Goal: Task Accomplishment & Management: Use online tool/utility

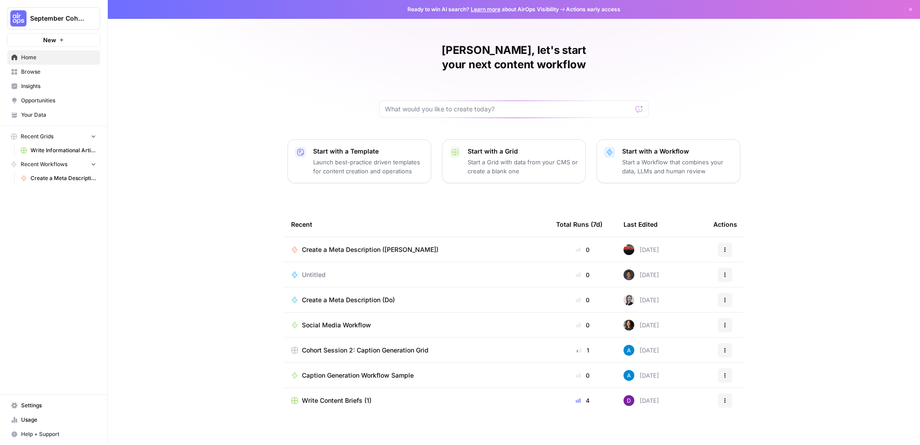
click at [40, 71] on span "Browse" at bounding box center [58, 72] width 75 height 8
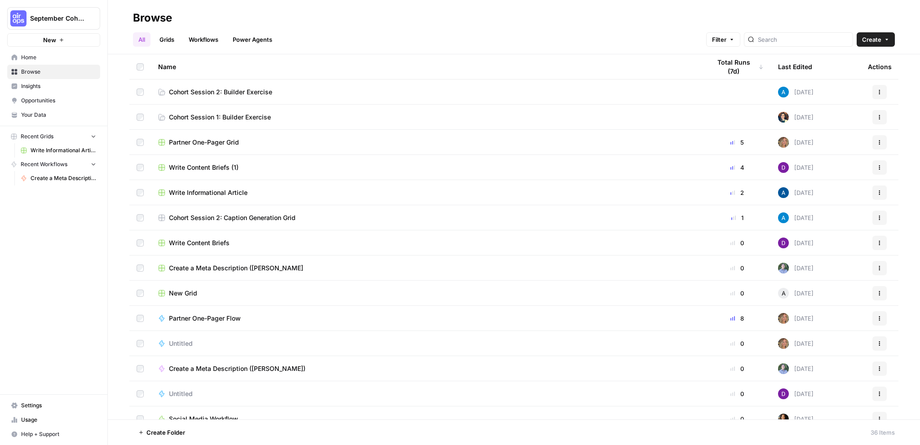
click at [164, 42] on link "Grids" at bounding box center [167, 39] width 26 height 14
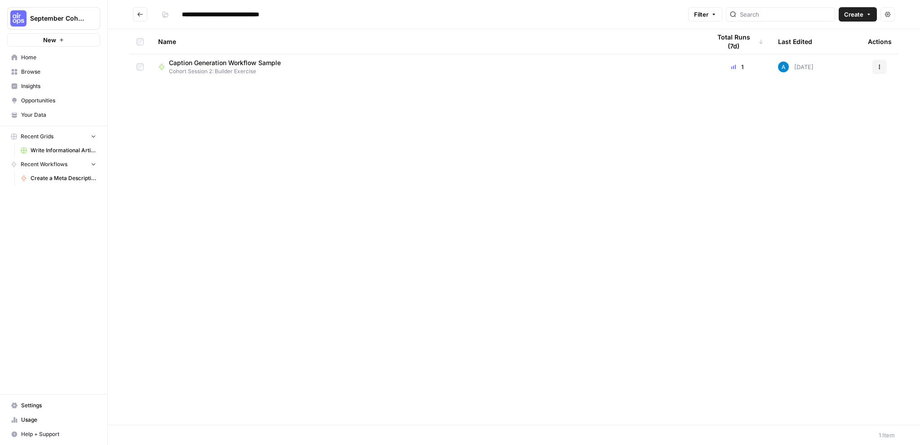
click at [37, 70] on span "Browse" at bounding box center [58, 72] width 75 height 8
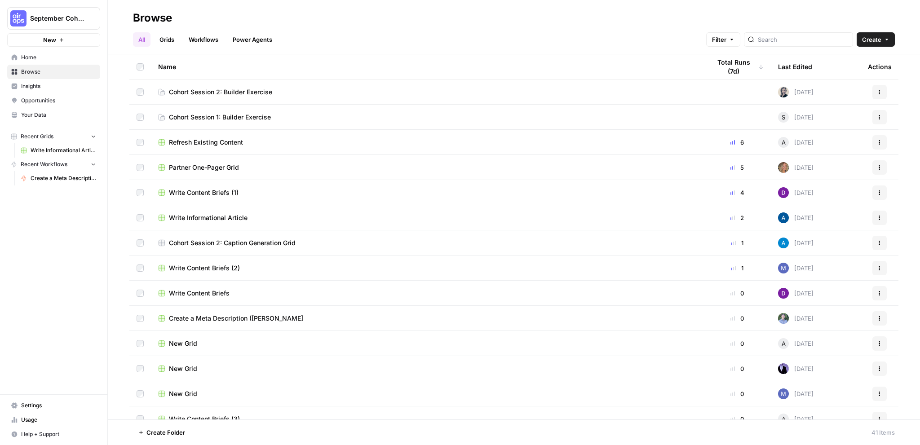
click at [298, 113] on link "Cohort Session 1: Builder Exercise" at bounding box center [427, 117] width 538 height 9
click at [282, 96] on link "Cohort Session 2: Builder Exercise" at bounding box center [427, 92] width 538 height 9
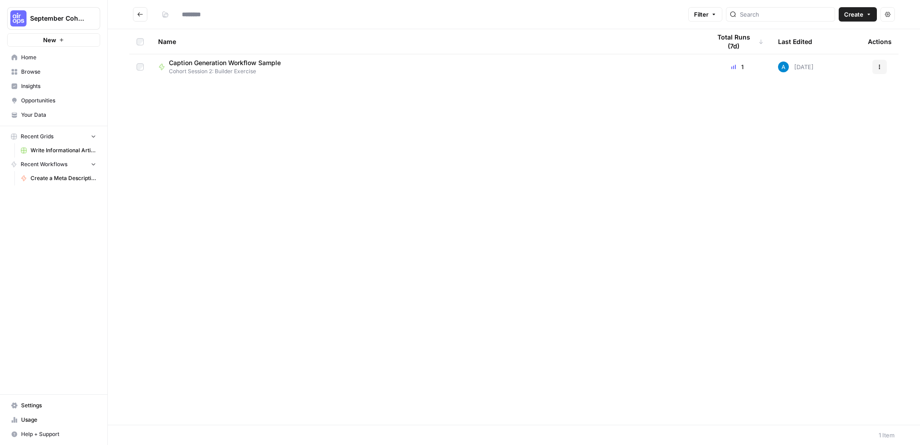
type input "**********"
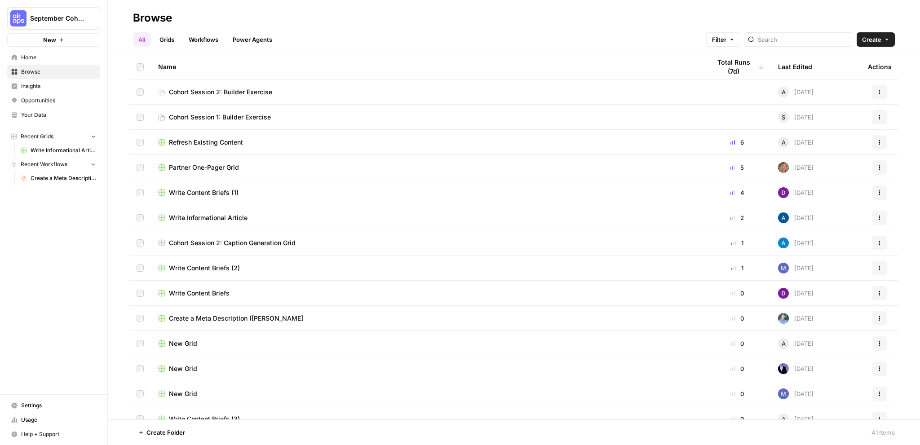
click at [299, 91] on link "Cohort Session 2: Builder Exercise" at bounding box center [427, 92] width 538 height 9
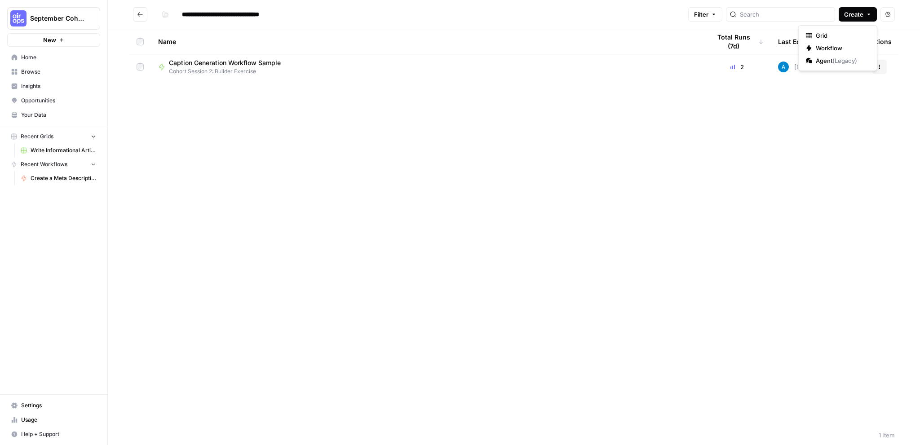
click at [859, 16] on span "Create" at bounding box center [853, 14] width 19 height 9
click at [828, 48] on span "Workflow" at bounding box center [841, 48] width 50 height 9
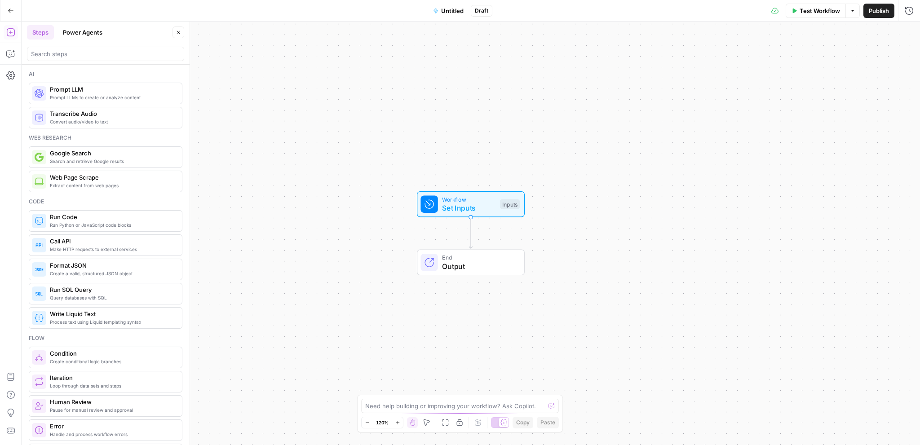
click at [450, 21] on div "Go Back Untitled Draft Test Workflow Options Publish Run History" at bounding box center [460, 10] width 920 height 21
click at [453, 14] on span "Untitled" at bounding box center [452, 10] width 22 height 9
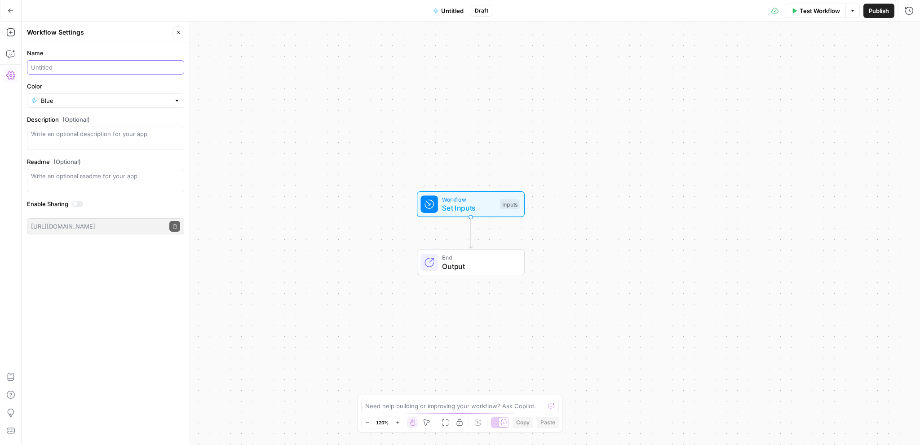
click at [81, 71] on input "Name" at bounding box center [105, 67] width 149 height 9
type input "Fitness Content Generator ([PERSON_NAME])"
drag, startPoint x: 97, startPoint y: 111, endPoint x: 98, endPoint y: 106, distance: 5.1
click at [98, 107] on form "Name Fitness Content Generator (Bobby L) Color Blue Description (Optional) Read…" at bounding box center [106, 141] width 168 height 197
click at [99, 105] on div at bounding box center [105, 100] width 157 height 14
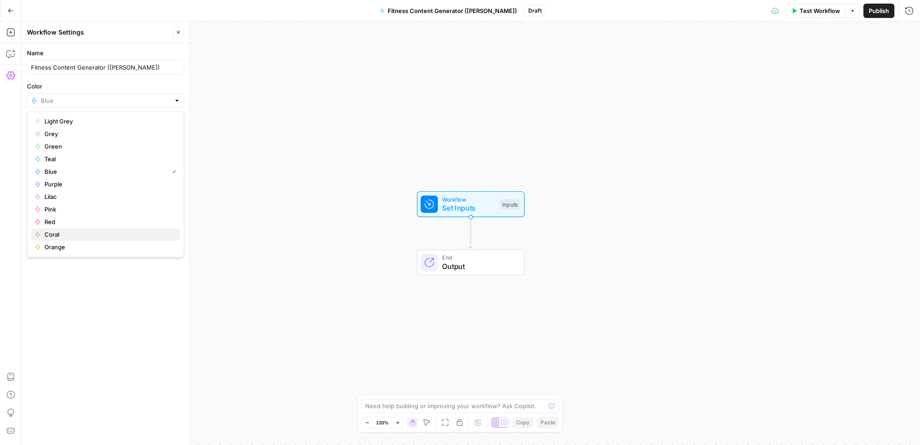
click at [75, 234] on span "Coral" at bounding box center [108, 234] width 129 height 9
type input "Coral"
click at [868, 13] on button "Publish" at bounding box center [879, 11] width 31 height 14
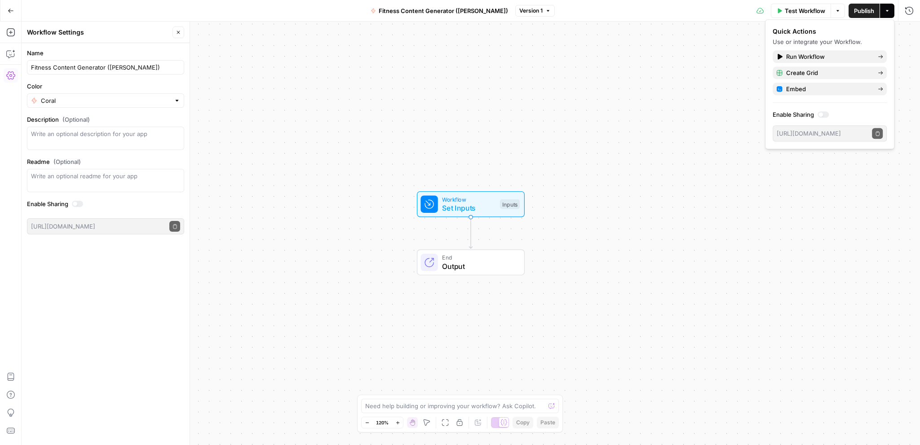
click at [11, 8] on icon "button" at bounding box center [11, 11] width 6 height 6
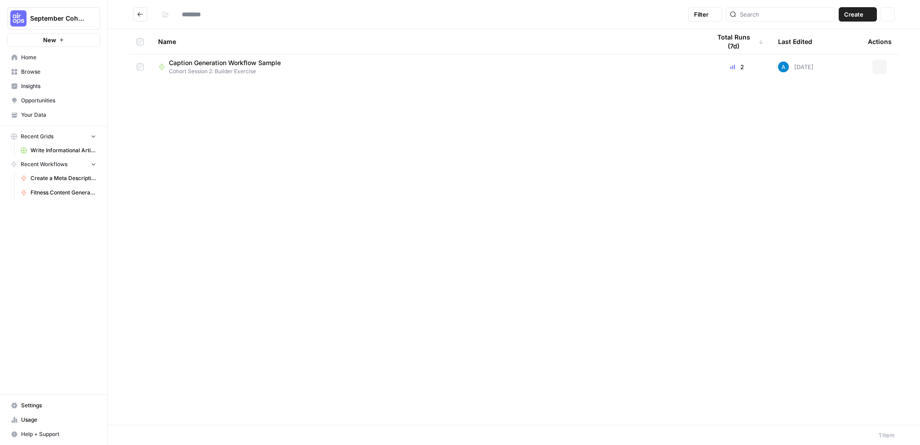
type input "**********"
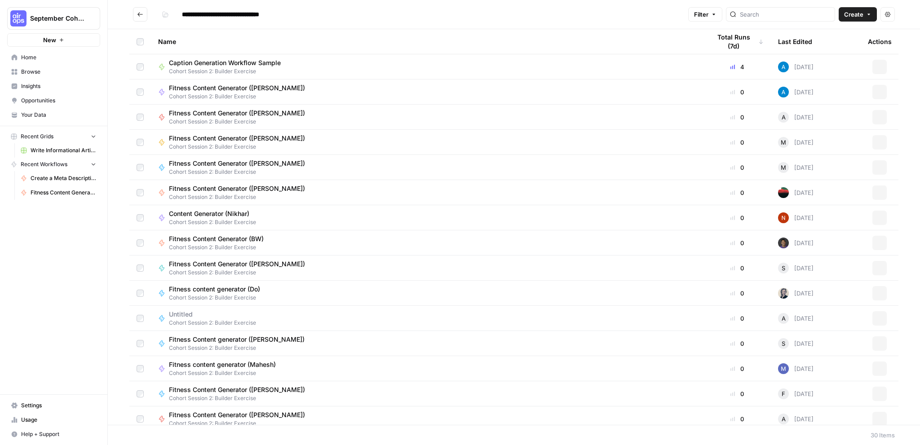
click at [39, 15] on span "September Cohort" at bounding box center [57, 18] width 54 height 9
click at [85, 64] on span "September Cohort" at bounding box center [82, 67] width 111 height 9
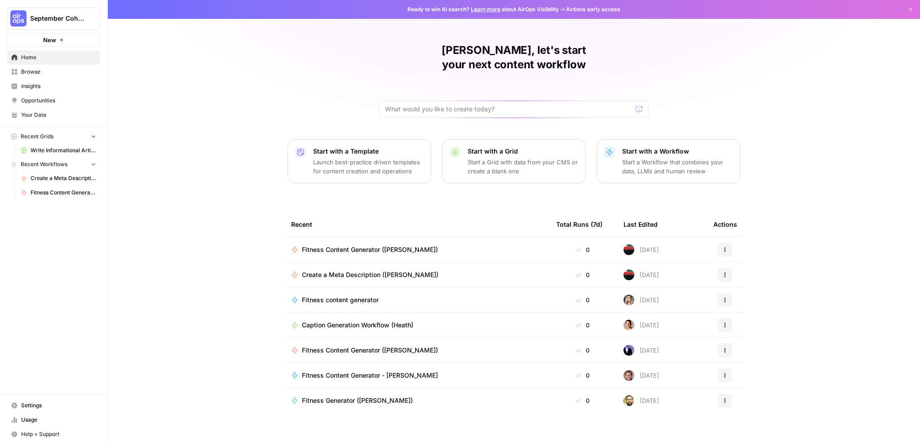
click at [44, 64] on link "Home" at bounding box center [53, 57] width 93 height 14
click at [44, 73] on span "Browse" at bounding box center [58, 72] width 75 height 8
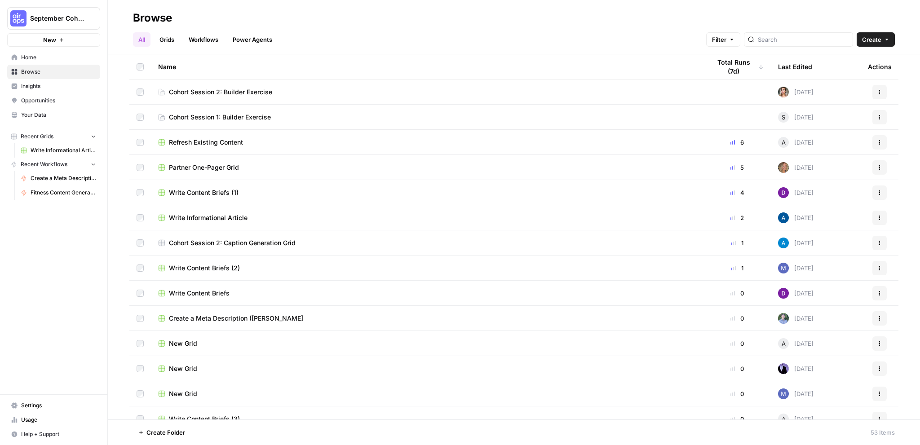
click at [205, 39] on link "Workflows" at bounding box center [203, 39] width 40 height 14
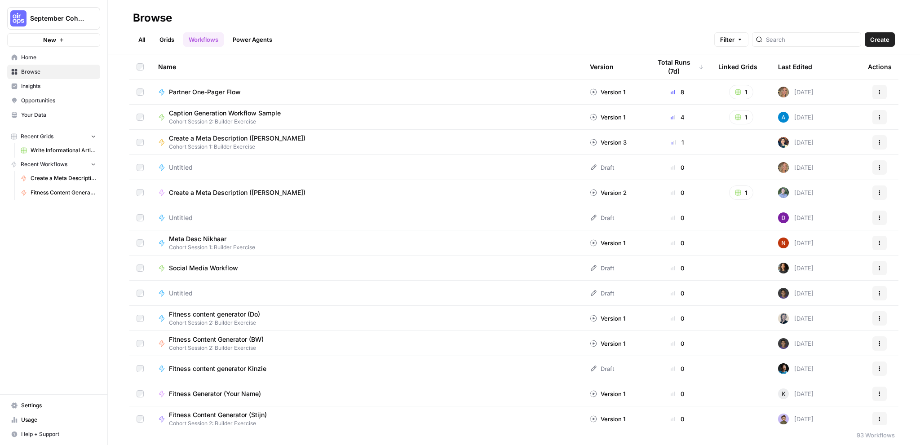
click at [146, 39] on link "All" at bounding box center [142, 39] width 18 height 14
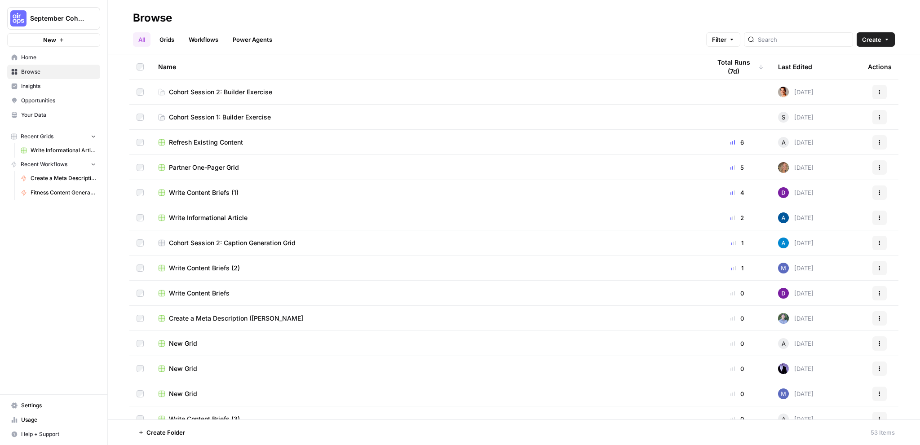
click at [61, 112] on span "Your Data" at bounding box center [58, 115] width 75 height 8
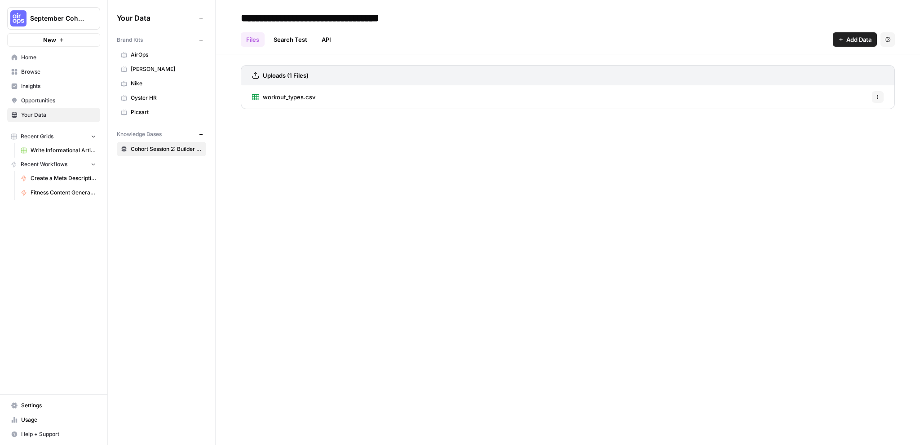
click at [57, 57] on span "Home" at bounding box center [58, 57] width 75 height 8
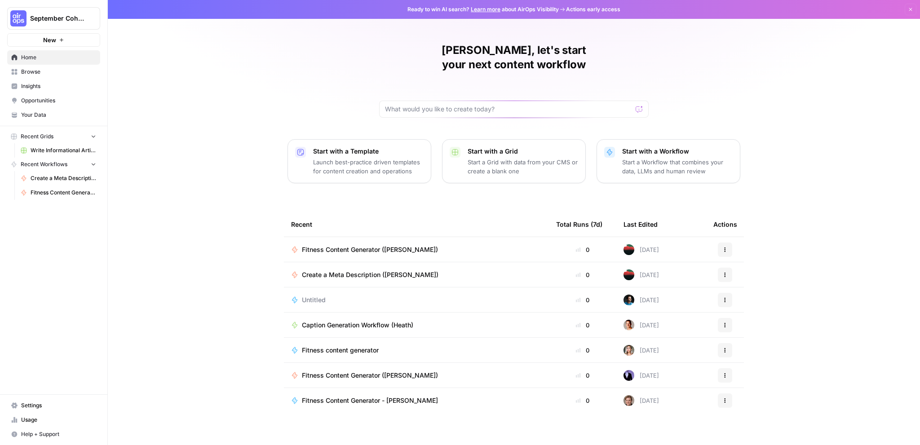
click at [480, 245] on div "Fitness Content Generator ([PERSON_NAME])" at bounding box center [416, 249] width 251 height 9
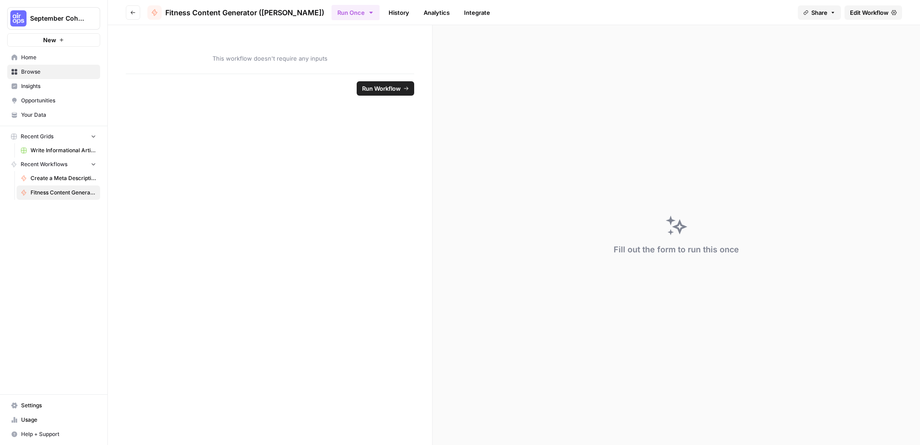
click at [875, 15] on span "Edit Workflow" at bounding box center [869, 12] width 39 height 9
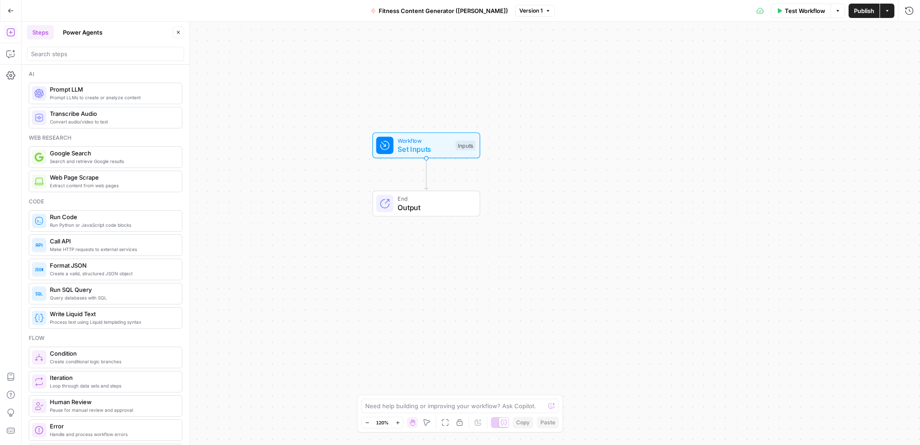
drag, startPoint x: 455, startPoint y: 190, endPoint x: 410, endPoint y: 131, distance: 73.8
click at [410, 131] on div "Workflow Set Inputs Inputs Test Step End Output" at bounding box center [471, 234] width 899 height 424
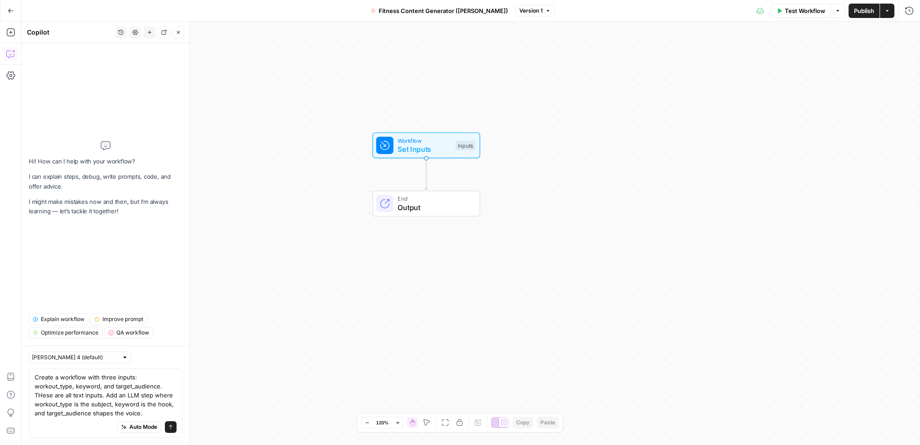
click at [155, 377] on textarea "Create a workflow with three inputs: workout_type, keyword, and target_audience…" at bounding box center [106, 395] width 142 height 45
click at [127, 387] on textarea "Create a workflow with three inputs: workout_type, keyword, and target_audience…" at bounding box center [106, 395] width 142 height 45
click at [104, 410] on textarea "Create a workflow with three inputs: workout_type, keyword, and target_audience…" at bounding box center [106, 395] width 142 height 45
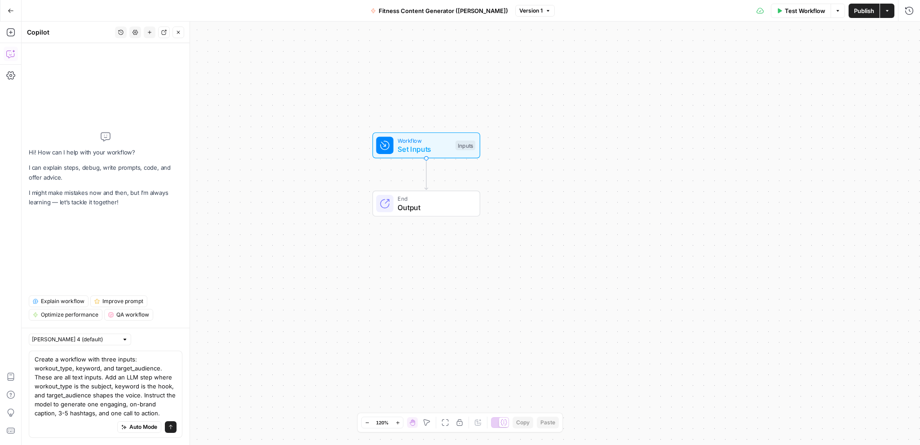
type textarea "Create a workflow with three inputs: workout_type, keyword, and target_audience…"
click at [171, 429] on icon "submit" at bounding box center [171, 427] width 4 height 4
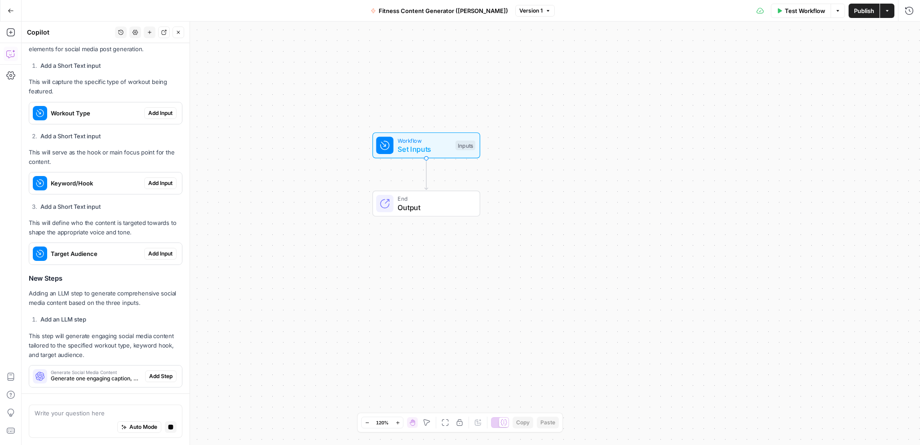
scroll to position [280, 0]
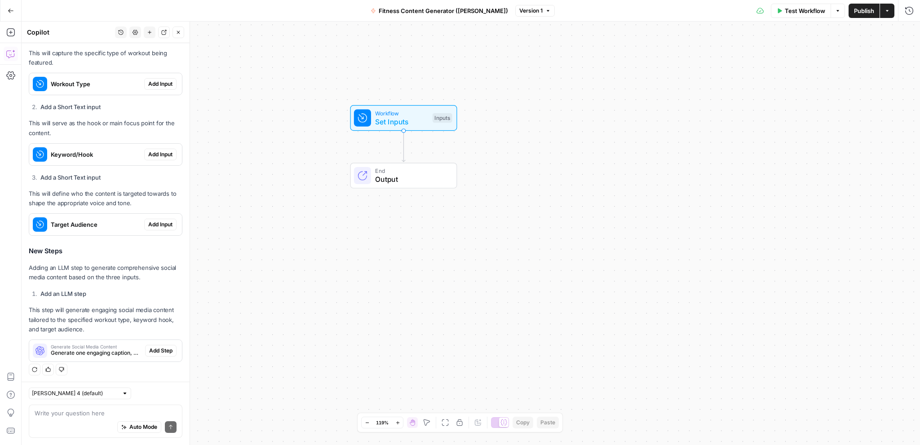
drag, startPoint x: 458, startPoint y: 309, endPoint x: 297, endPoint y: 193, distance: 198.0
click at [297, 193] on div "Workflow Set Inputs Inputs End Output" at bounding box center [471, 234] width 899 height 424
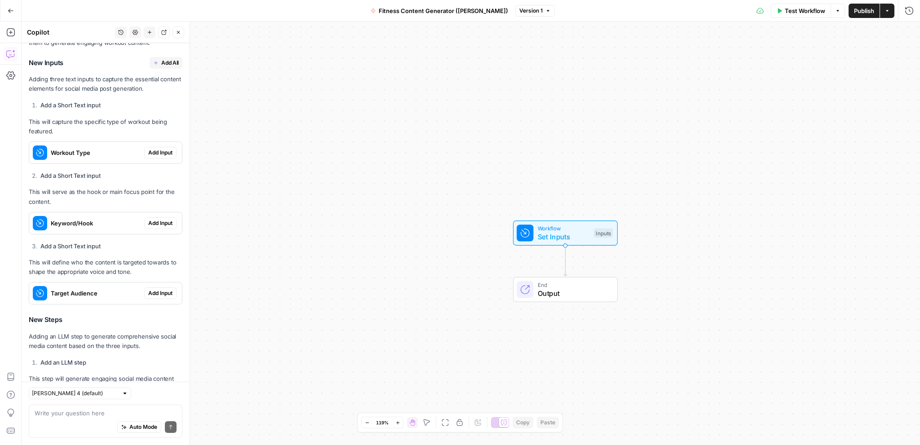
scroll to position [191, 0]
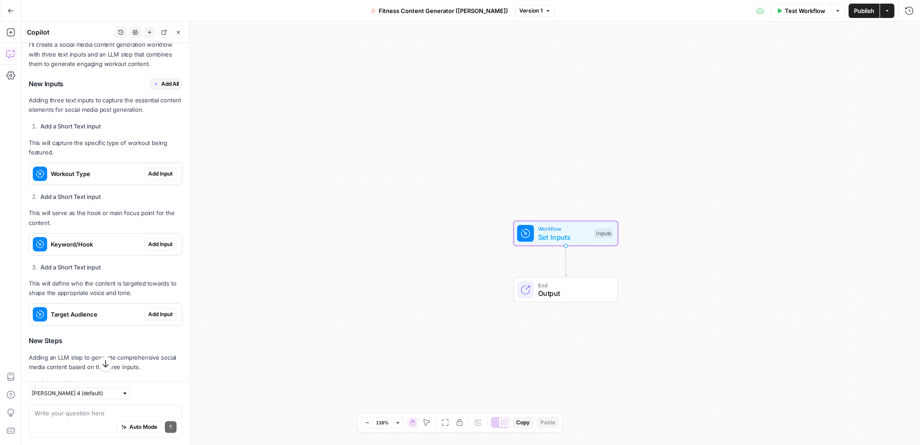
click at [155, 173] on span "Add Input" at bounding box center [160, 174] width 24 height 8
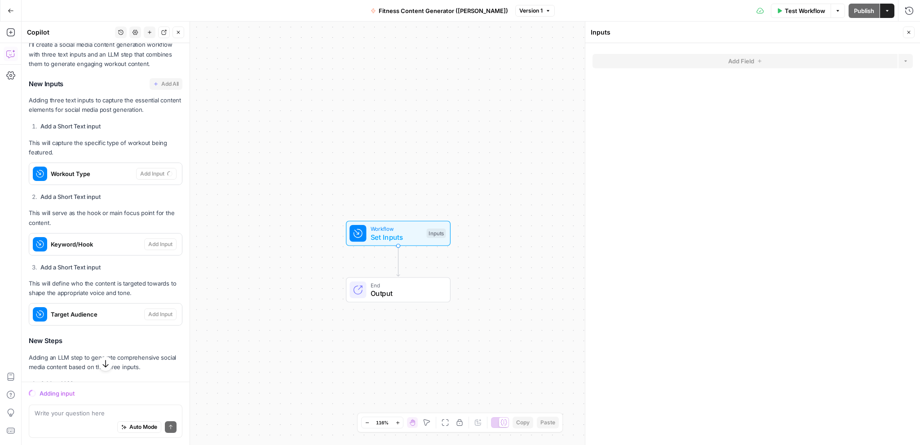
scroll to position [205, 0]
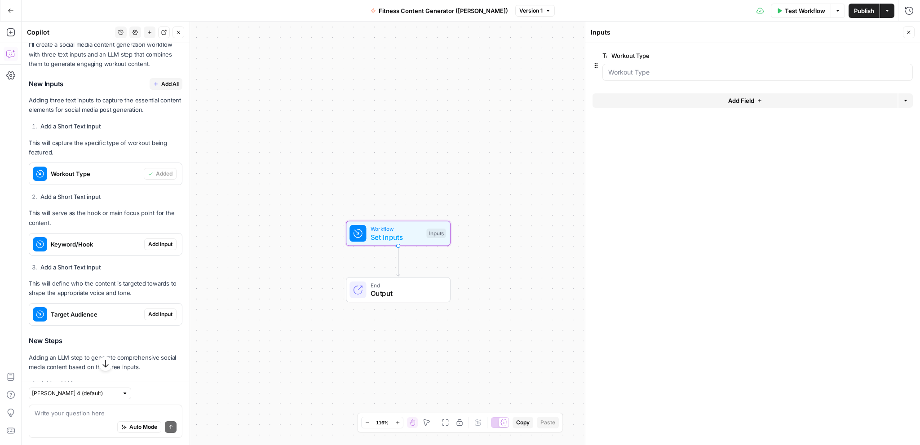
click at [161, 242] on span "Add Input" at bounding box center [160, 244] width 24 height 8
click at [152, 316] on span "Add Input" at bounding box center [160, 314] width 24 height 8
click at [97, 170] on span "Workout Type" at bounding box center [95, 173] width 89 height 9
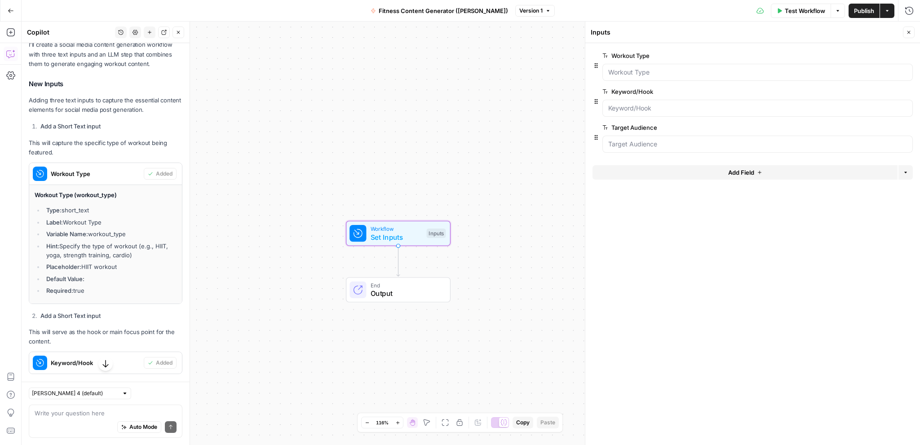
click at [97, 170] on span "Workout Type" at bounding box center [95, 173] width 89 height 9
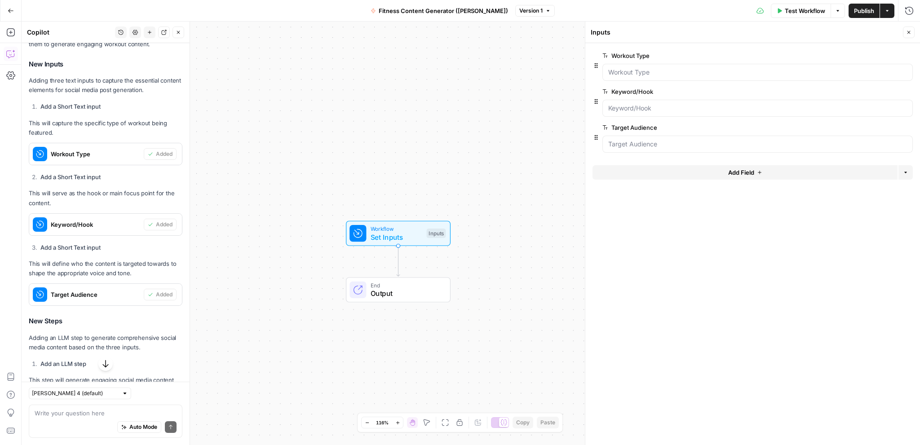
scroll to position [295, 0]
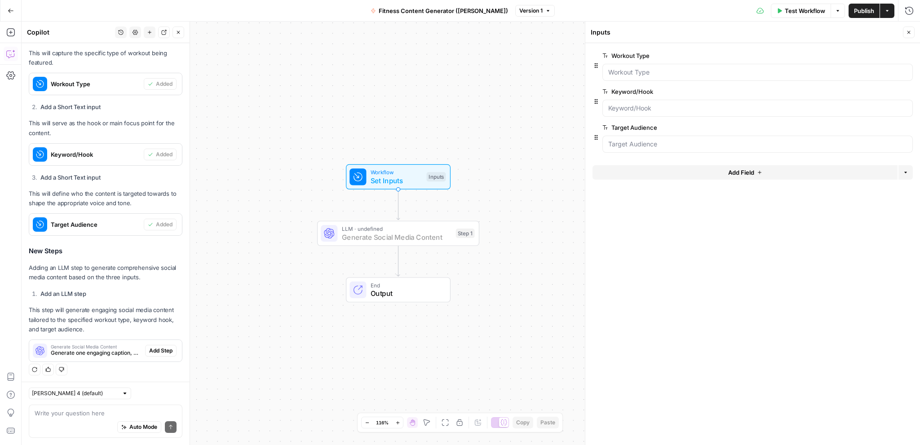
click at [149, 349] on span "Add Step" at bounding box center [160, 351] width 23 height 8
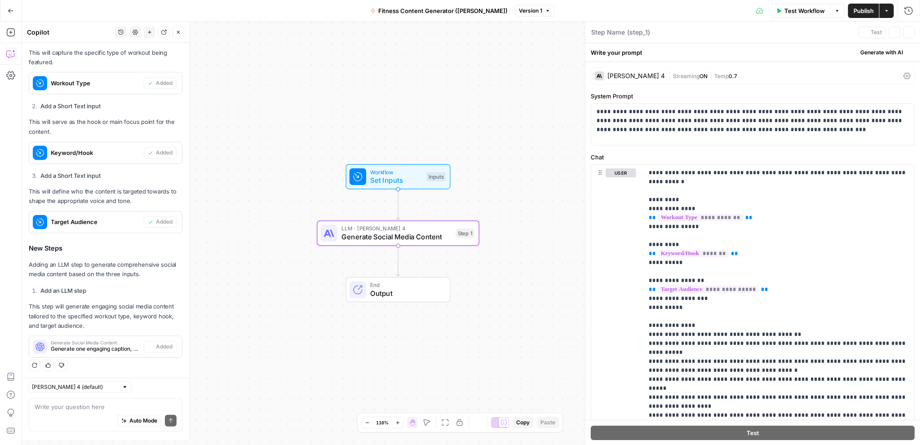
type textarea "Generate Social Media Content"
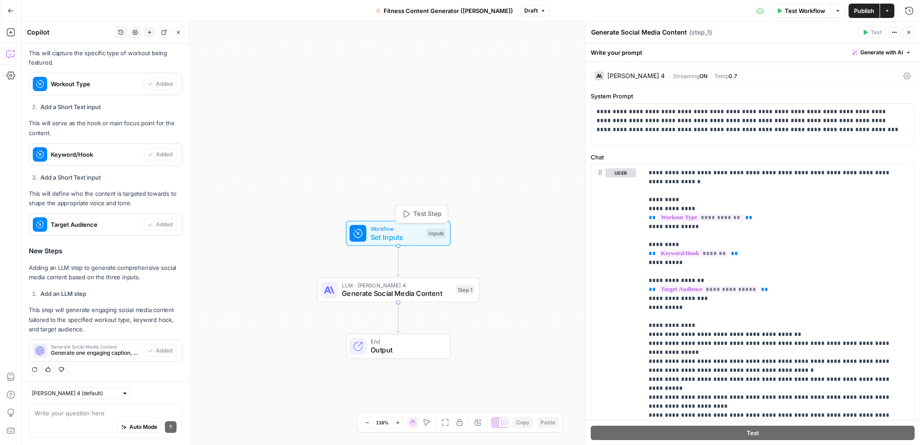
click at [394, 235] on span "Set Inputs" at bounding box center [397, 237] width 52 height 10
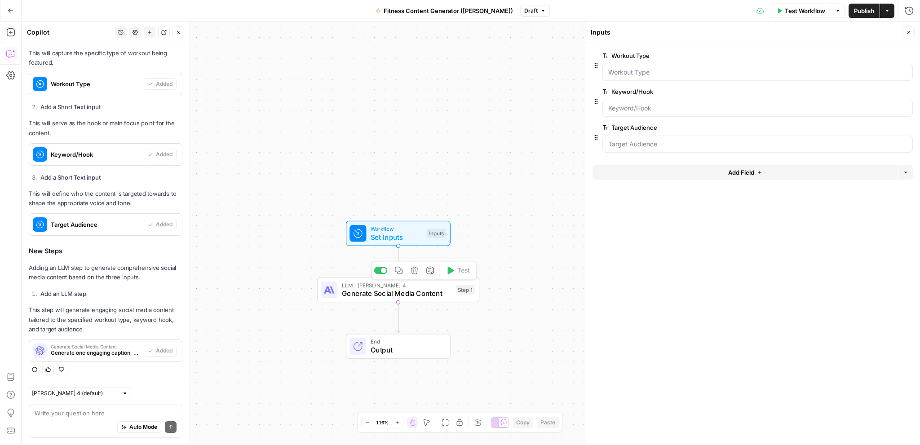
click at [381, 301] on div "LLM · Claude Sonnet 4 Generate Social Media Content Step 1 Copy step Delete ste…" at bounding box center [398, 289] width 162 height 25
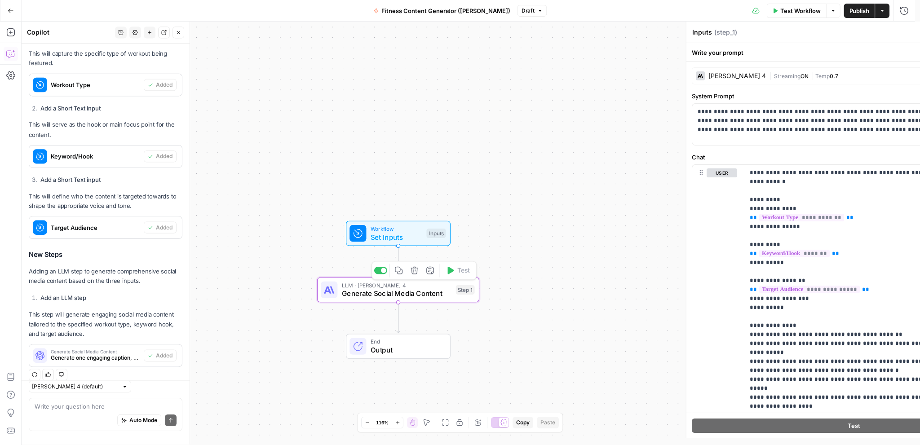
type textarea "Generate Social Media Content"
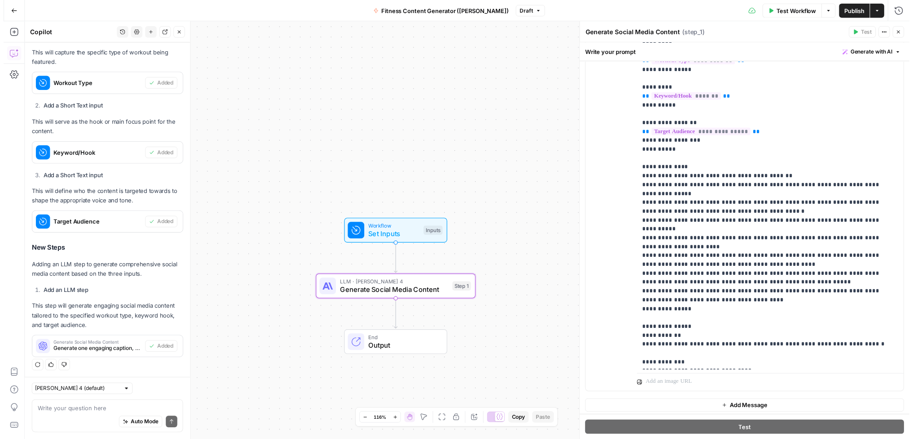
scroll to position [158, 0]
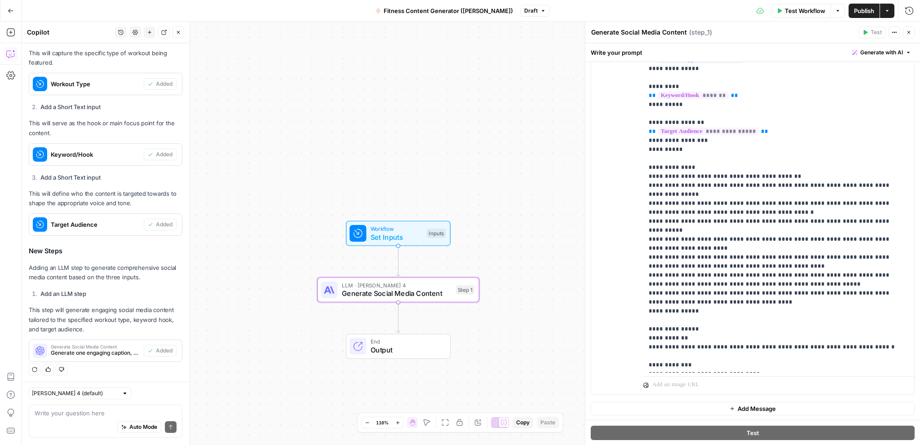
click at [796, 12] on span "Test Workflow" at bounding box center [805, 10] width 40 height 9
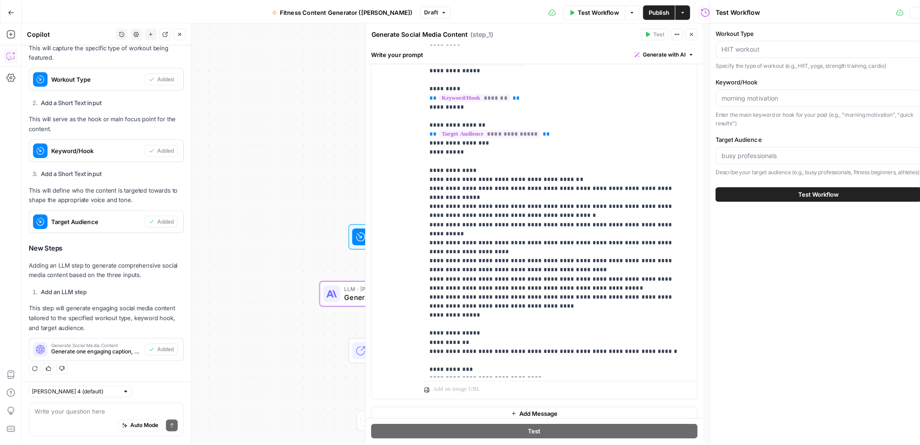
scroll to position [295, 0]
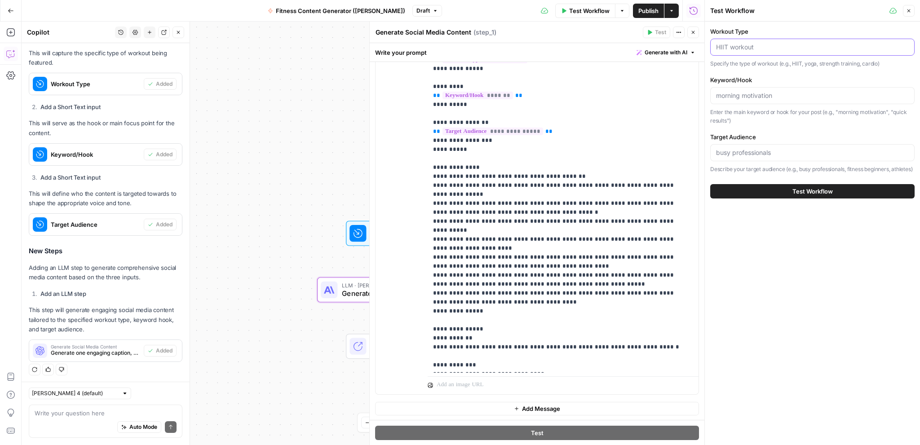
click at [749, 50] on input "Workout Type" at bounding box center [812, 47] width 193 height 9
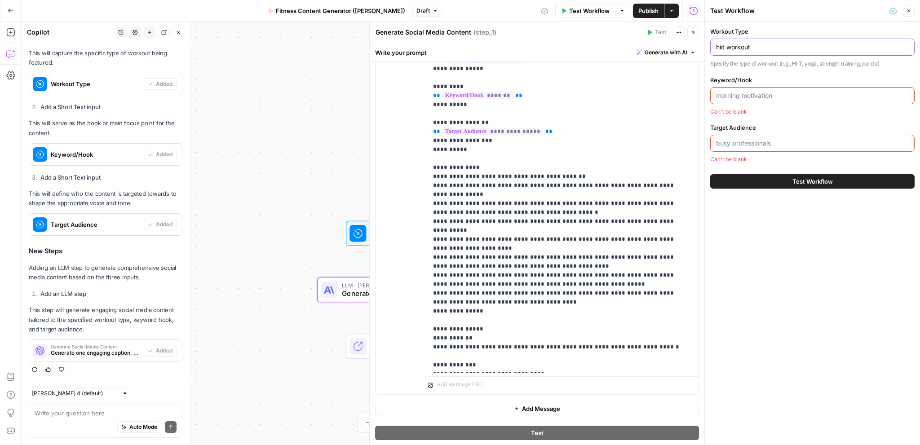
type input "hiit workout"
click at [780, 93] on input "Keyword/Hook" at bounding box center [812, 95] width 193 height 9
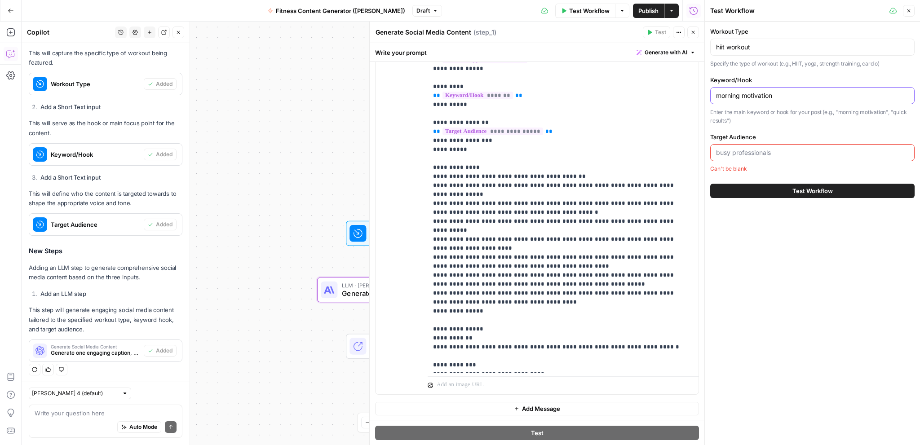
type input "morning motivation"
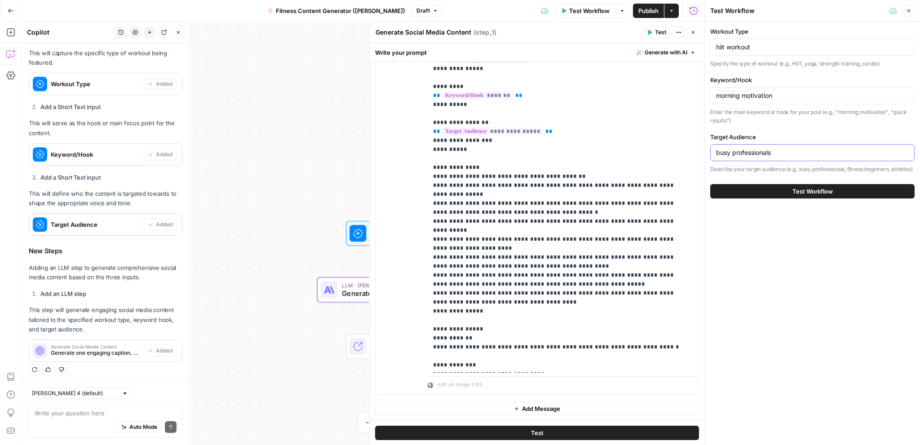
type input "busy professionals"
click at [789, 198] on button "Test Workflow" at bounding box center [812, 191] width 204 height 14
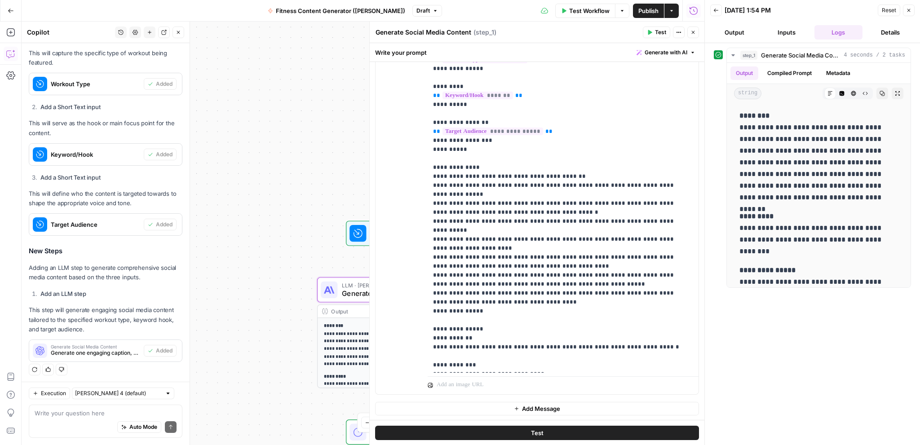
click at [689, 33] on button "Close" at bounding box center [693, 33] width 12 height 12
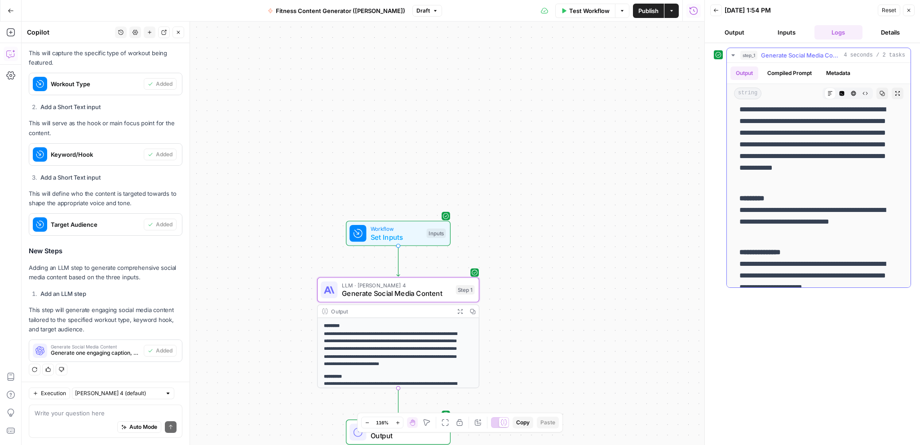
scroll to position [42, 0]
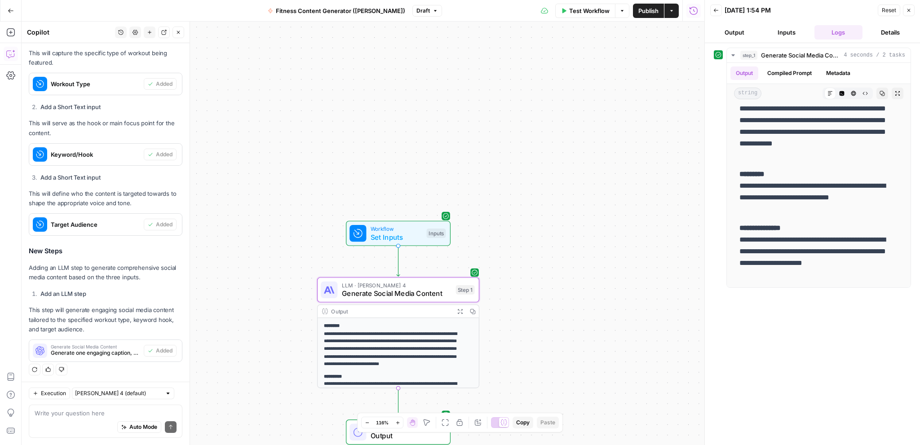
drag, startPoint x: 761, startPoint y: 194, endPoint x: 503, endPoint y: 219, distance: 259.1
drag, startPoint x: 503, startPoint y: 219, endPoint x: 419, endPoint y: 146, distance: 111.2
click at [419, 146] on div "**********" at bounding box center [363, 234] width 683 height 424
click at [648, 15] on button "Publish" at bounding box center [648, 11] width 31 height 14
click at [788, 28] on button "Inputs" at bounding box center [787, 32] width 49 height 14
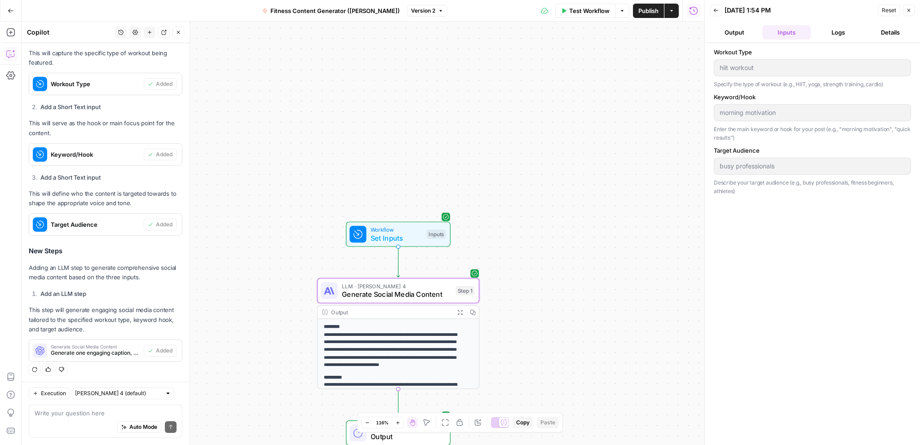
click at [832, 30] on button "Logs" at bounding box center [839, 32] width 49 height 14
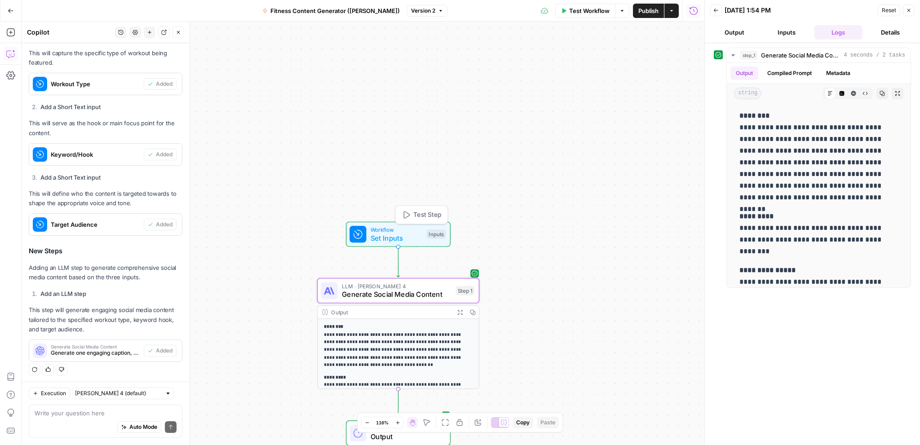
click at [405, 236] on span "Set Inputs" at bounding box center [397, 238] width 52 height 10
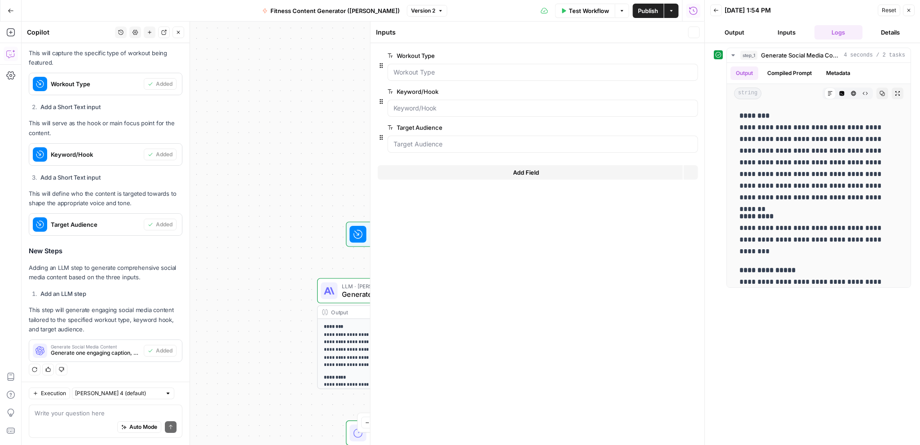
scroll to position [295, 0]
click at [287, 124] on div "**********" at bounding box center [363, 234] width 683 height 424
click at [695, 31] on icon "button" at bounding box center [693, 32] width 3 height 3
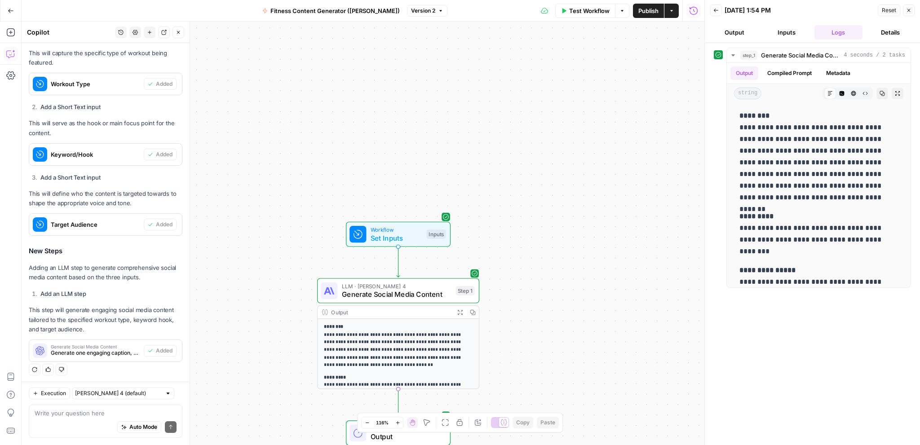
click at [409, 228] on span "Workflow" at bounding box center [397, 230] width 52 height 9
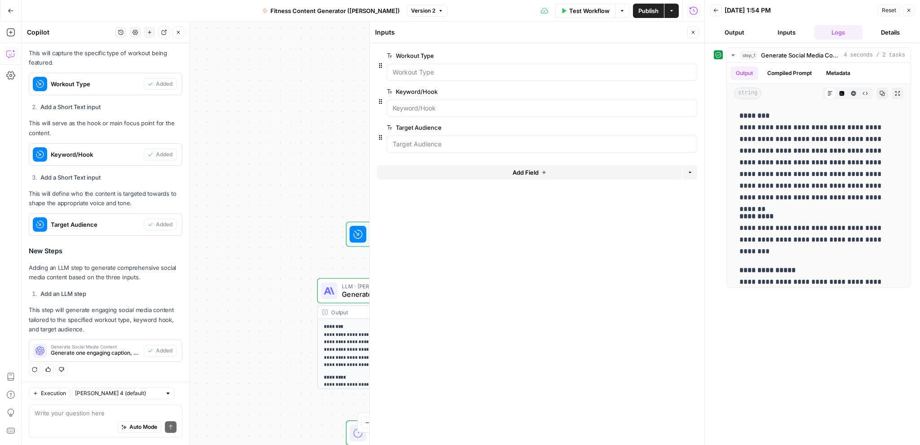
click at [584, 8] on span "Test Workflow" at bounding box center [589, 10] width 40 height 9
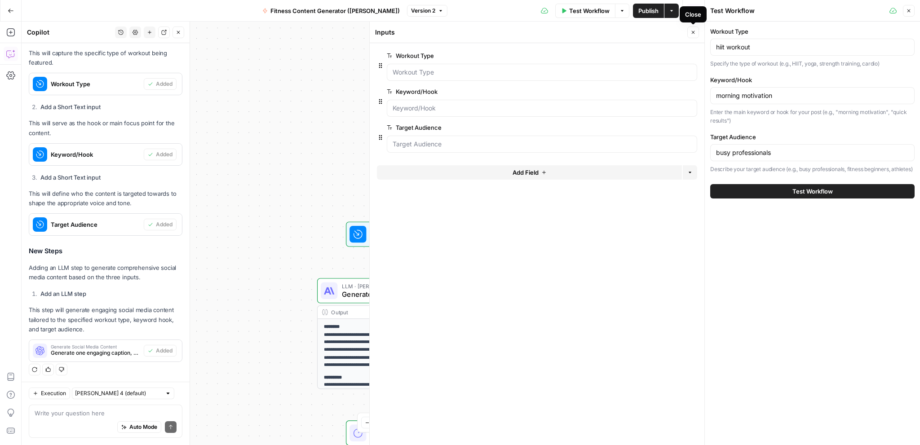
click at [694, 31] on icon "button" at bounding box center [693, 32] width 3 height 3
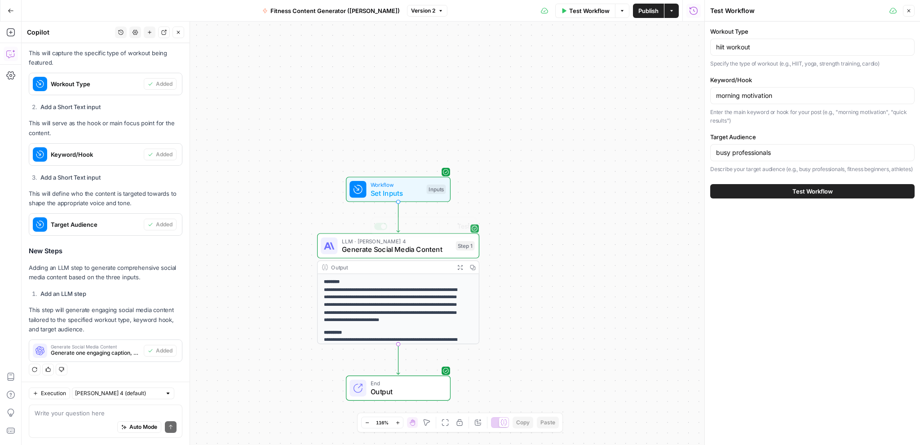
click at [519, 232] on div "**********" at bounding box center [363, 234] width 683 height 424
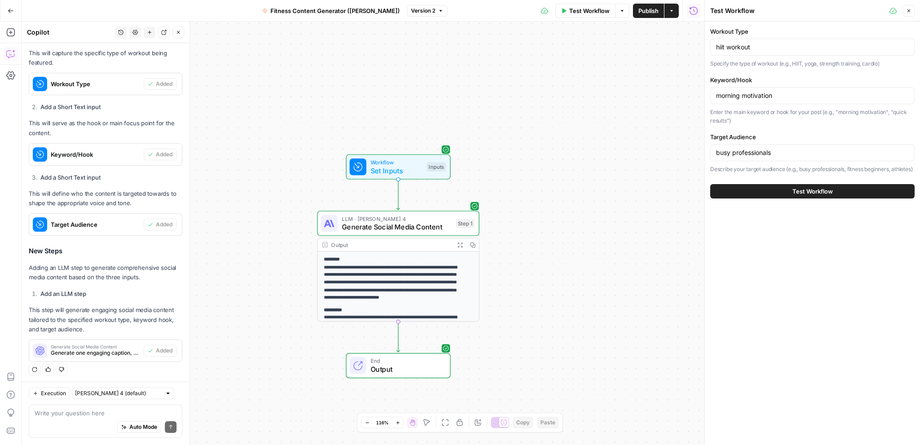
click at [361, 424] on div "Zoom Out 116% Zoom In" at bounding box center [382, 423] width 42 height 12
click at [363, 424] on button "Zoom Out" at bounding box center [367, 422] width 11 height 11
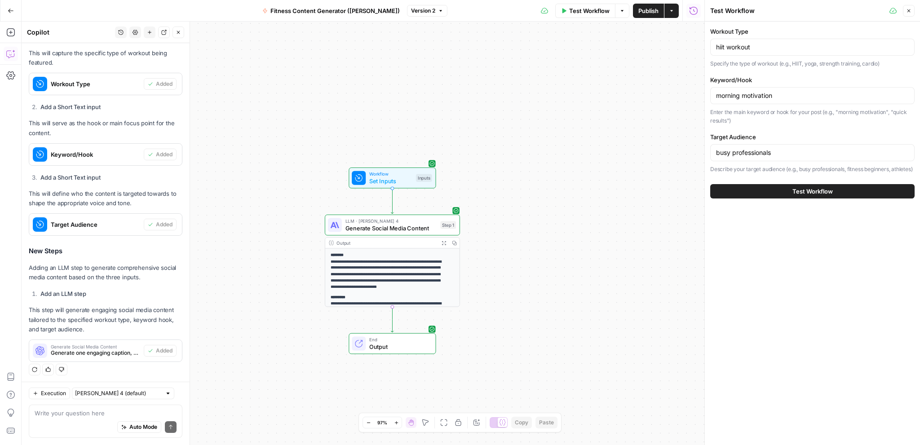
click at [392, 424] on button "Zoom In" at bounding box center [396, 422] width 11 height 11
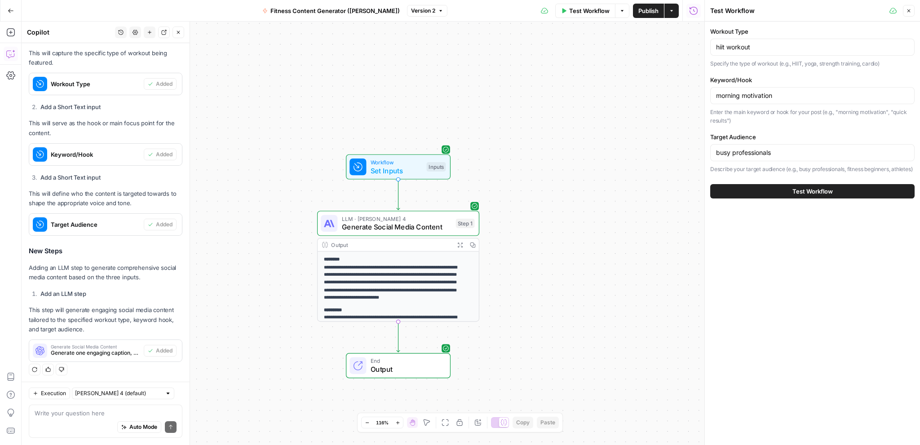
click at [399, 424] on icon "button" at bounding box center [397, 423] width 5 height 5
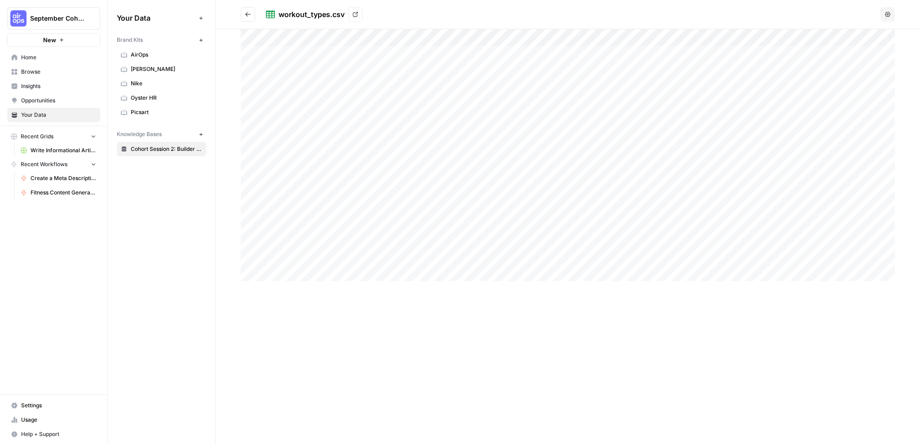
click at [358, 12] on icon at bounding box center [355, 14] width 5 height 5
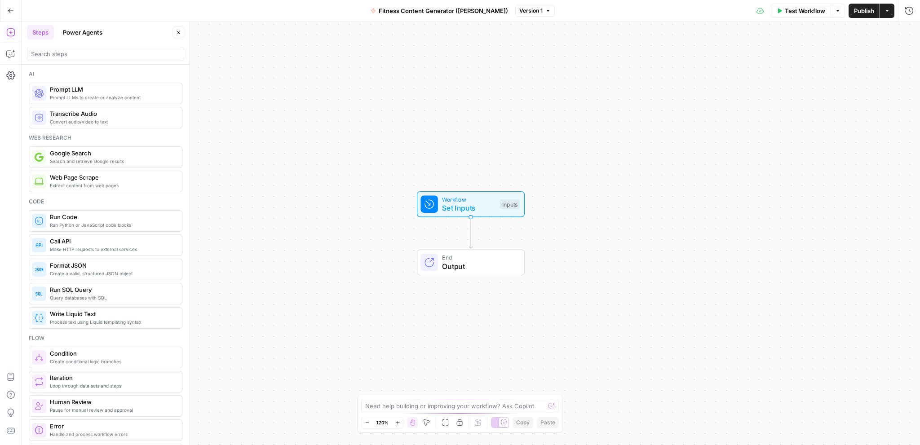
click at [14, 10] on button "Go Back" at bounding box center [11, 11] width 16 height 16
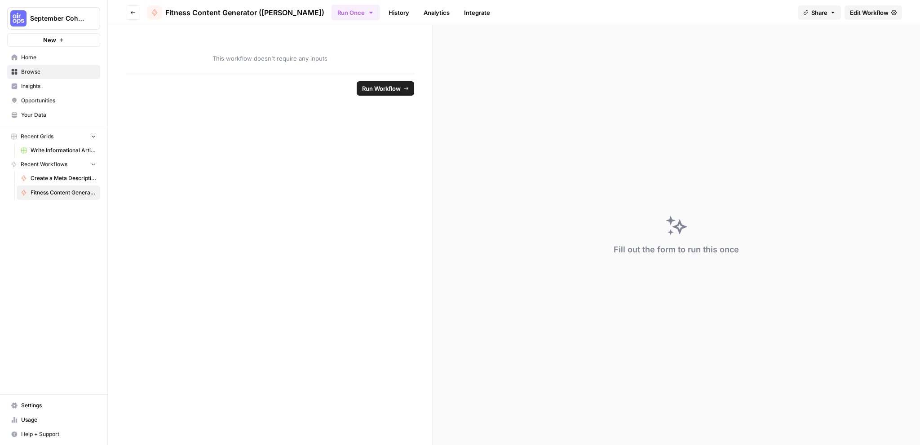
click at [41, 84] on span "Insights" at bounding box center [58, 86] width 75 height 8
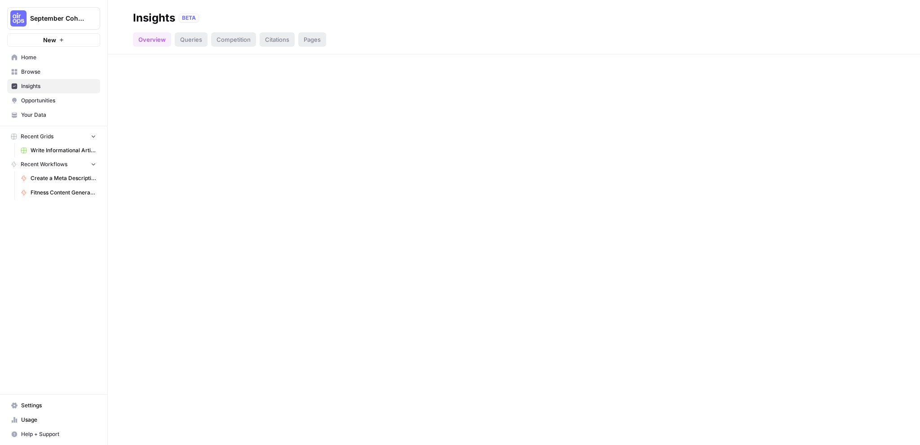
click at [40, 68] on span "Browse" at bounding box center [58, 72] width 75 height 8
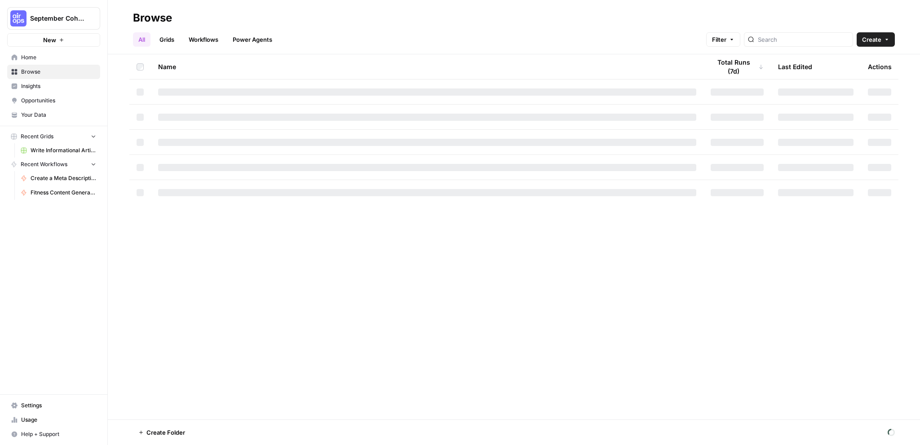
click at [890, 43] on button "Create" at bounding box center [876, 39] width 38 height 14
click at [858, 75] on span "Grid" at bounding box center [859, 73] width 50 height 9
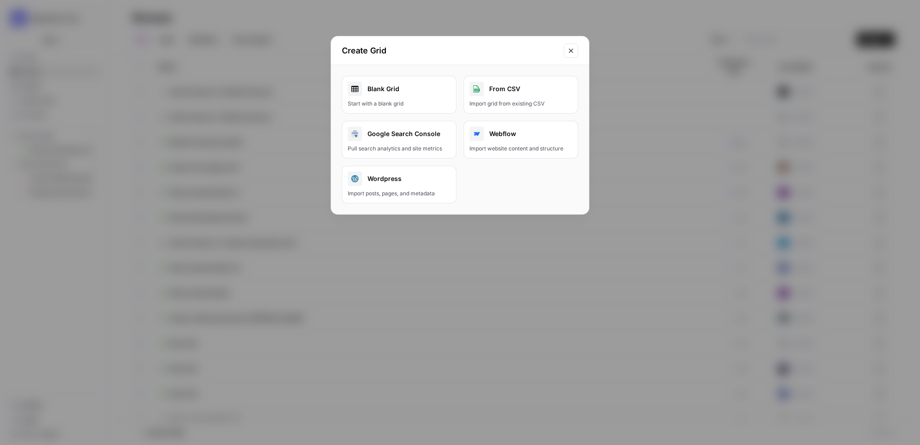
click at [389, 93] on div "Blank Grid" at bounding box center [399, 89] width 103 height 14
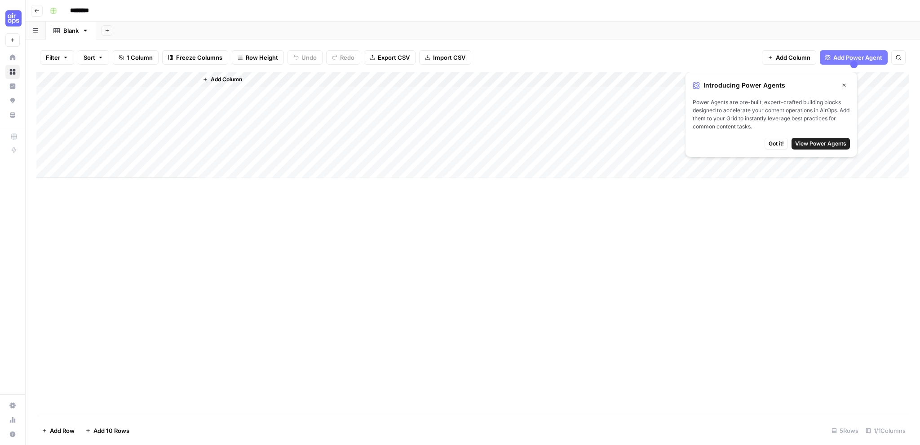
click at [843, 87] on icon "button" at bounding box center [844, 85] width 5 height 5
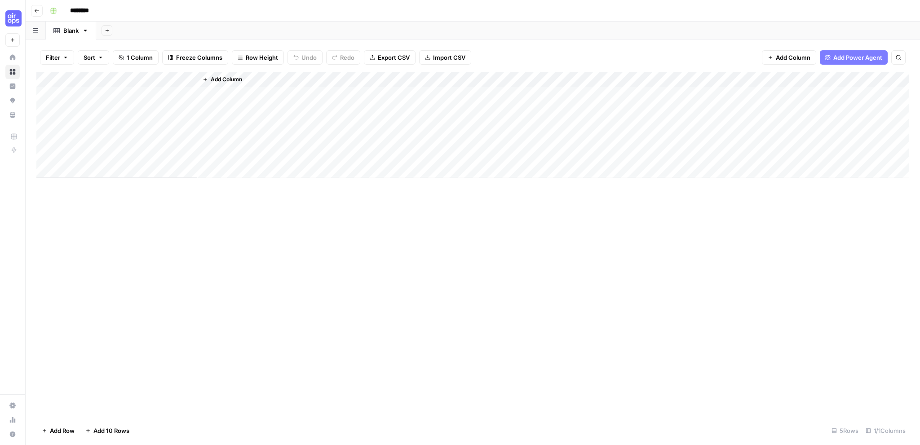
click at [100, 8] on input "********" at bounding box center [91, 11] width 50 height 14
drag, startPoint x: 102, startPoint y: 9, endPoint x: 67, endPoint y: 7, distance: 36.0
click at [67, 7] on input "********" at bounding box center [91, 11] width 50 height 14
type input "**********"
click at [386, 55] on span "Export CSV" at bounding box center [394, 57] width 32 height 9
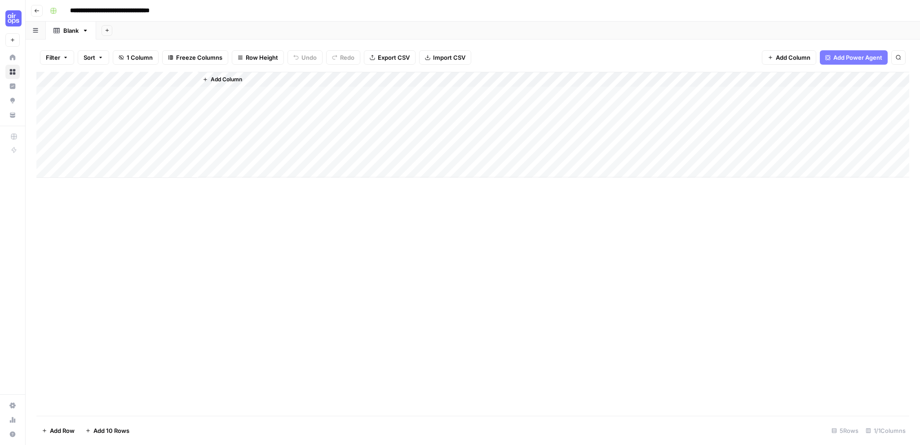
click at [450, 54] on span "Import CSV" at bounding box center [449, 57] width 32 height 9
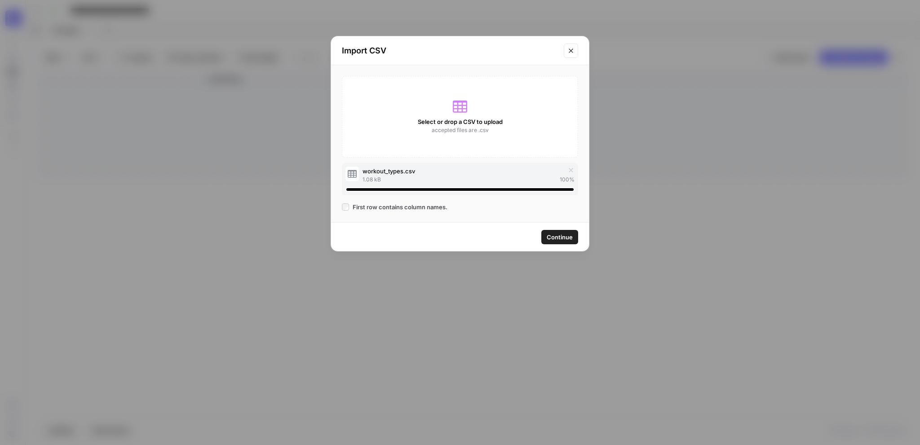
click at [556, 237] on span "Continue" at bounding box center [560, 237] width 26 height 9
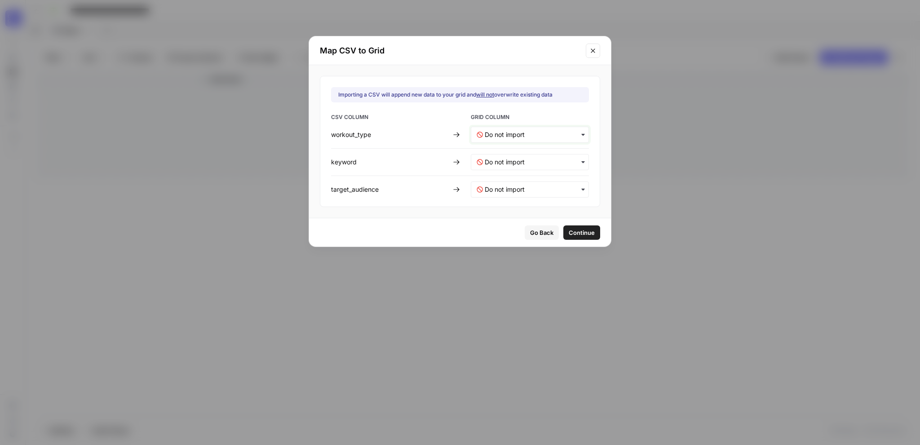
click at [539, 134] on input "text" at bounding box center [534, 134] width 98 height 9
click at [511, 133] on input "text" at bounding box center [534, 134] width 98 height 9
click at [514, 174] on span "Create new column" at bounding box center [509, 175] width 50 height 8
click at [522, 157] on div "button" at bounding box center [530, 162] width 118 height 16
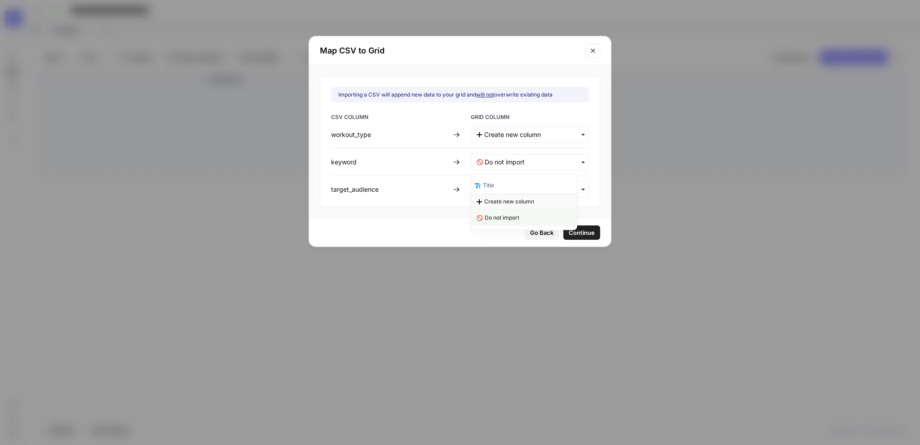
click at [521, 200] on span "Create new column" at bounding box center [509, 202] width 50 height 8
click at [521, 192] on input "text" at bounding box center [534, 189] width 98 height 9
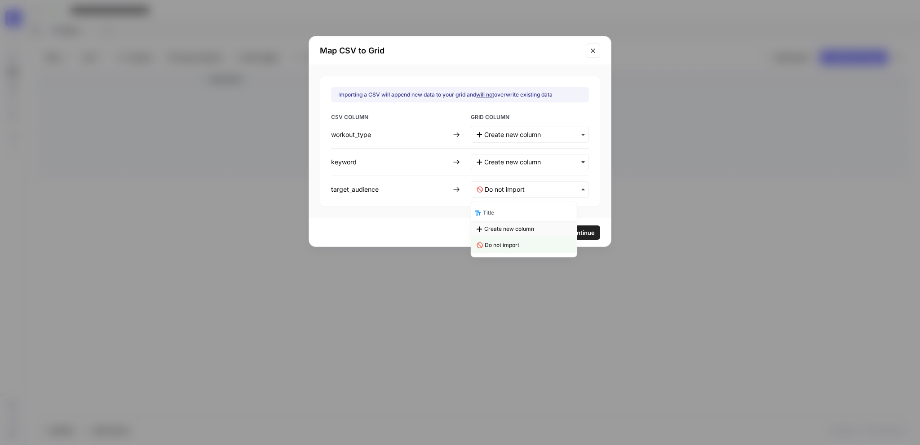
click at [517, 226] on span "Create new column" at bounding box center [509, 229] width 50 height 8
click at [578, 233] on span "Continue" at bounding box center [581, 232] width 26 height 9
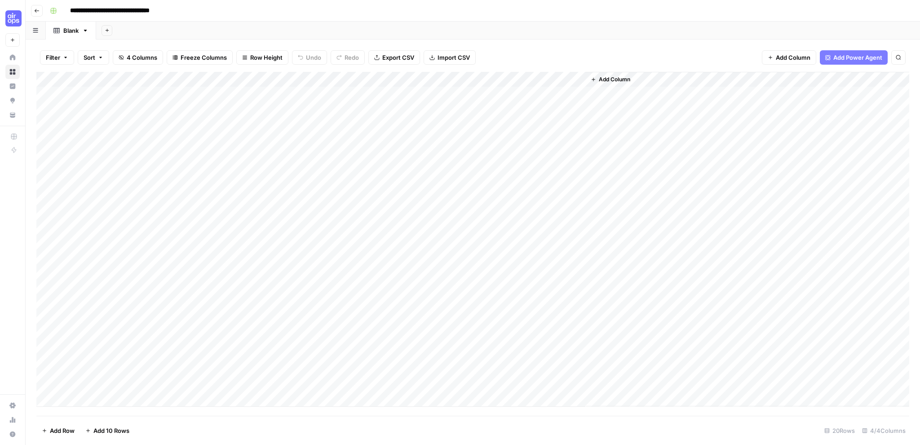
click at [46, 154] on div "Add Column" at bounding box center [472, 239] width 873 height 335
click at [44, 138] on div "Add Column" at bounding box center [472, 239] width 873 height 335
click at [47, 120] on div "Add Column" at bounding box center [472, 239] width 873 height 335
click at [47, 111] on div "Add Column" at bounding box center [472, 239] width 873 height 335
click at [46, 96] on div "Add Column" at bounding box center [472, 239] width 873 height 335
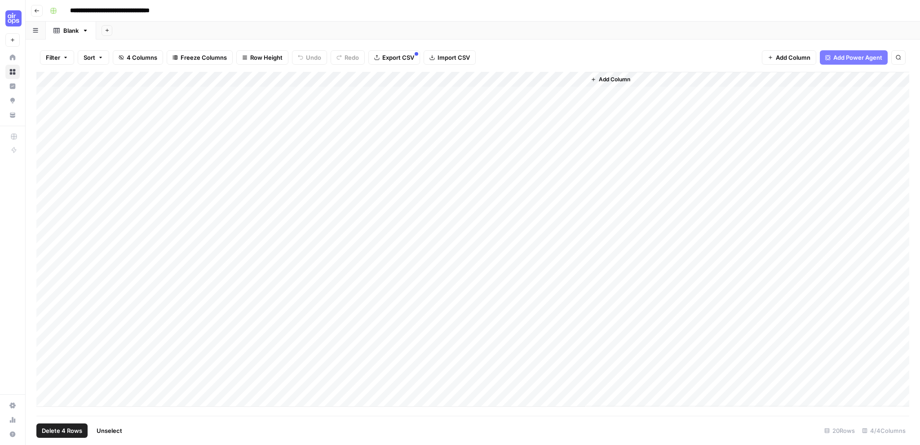
click at [45, 123] on div "Add Column" at bounding box center [472, 239] width 873 height 335
click at [109, 114] on div "Add Column" at bounding box center [472, 244] width 873 height 344
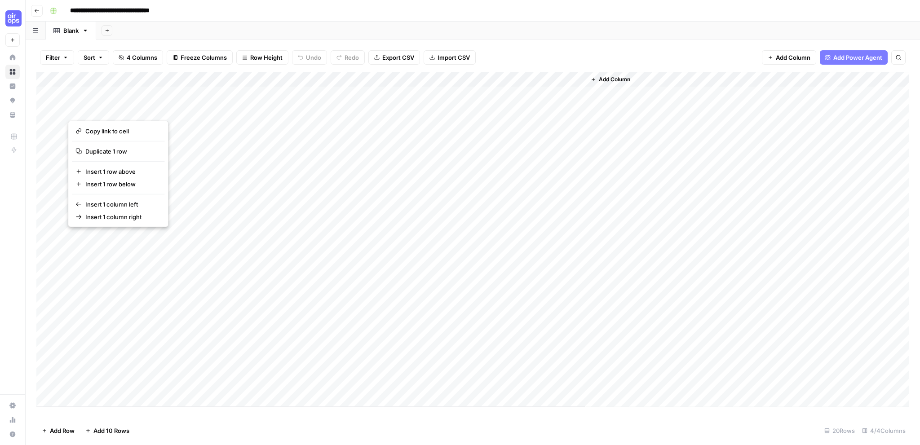
click at [79, 92] on div "Add Column" at bounding box center [472, 239] width 873 height 335
click at [52, 93] on div "Add Column" at bounding box center [472, 239] width 873 height 335
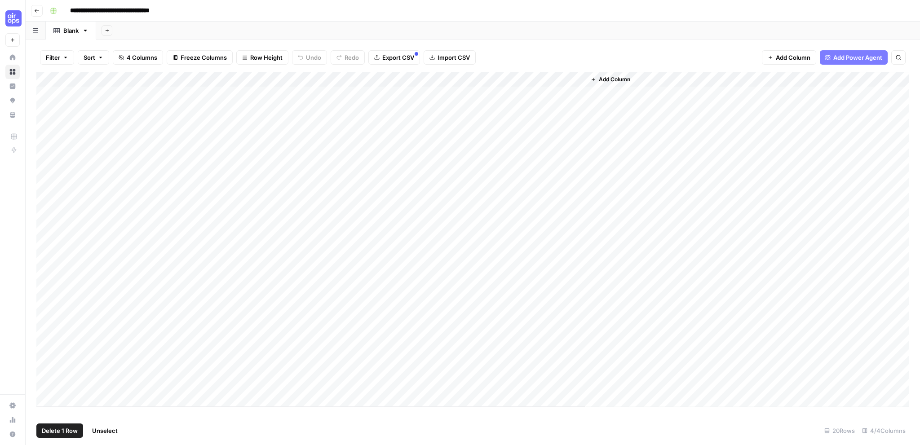
click at [50, 95] on div "Add Column" at bounding box center [472, 239] width 873 height 335
click at [46, 113] on div "Add Column" at bounding box center [472, 239] width 873 height 335
click at [48, 122] on div "Add Column" at bounding box center [472, 239] width 873 height 335
click at [47, 139] on div "Add Column" at bounding box center [472, 239] width 873 height 335
click at [48, 155] on div "Add Column" at bounding box center [472, 239] width 873 height 335
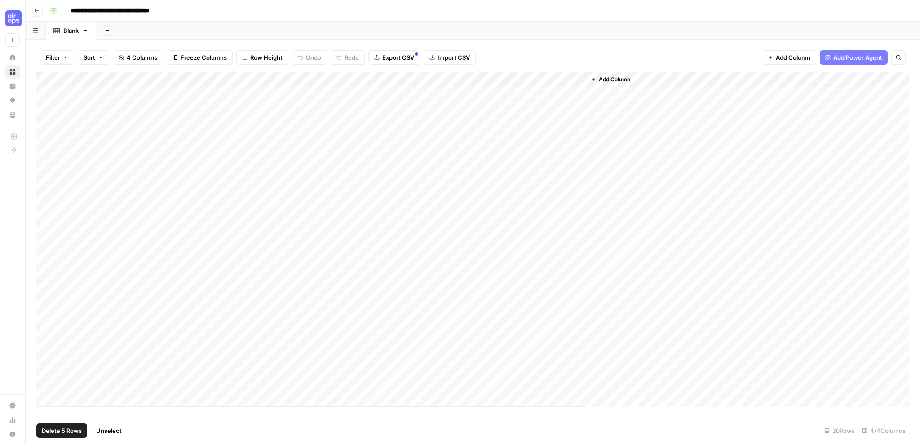
click at [58, 431] on span "Delete 5 Rows" at bounding box center [62, 430] width 40 height 9
click at [422, 105] on span "Delete" at bounding box center [427, 103] width 19 height 9
click at [113, 78] on div "Add Column" at bounding box center [472, 201] width 873 height 259
click at [104, 198] on span "Remove Column" at bounding box center [124, 200] width 79 height 9
click at [422, 94] on span "Delete" at bounding box center [427, 93] width 19 height 9
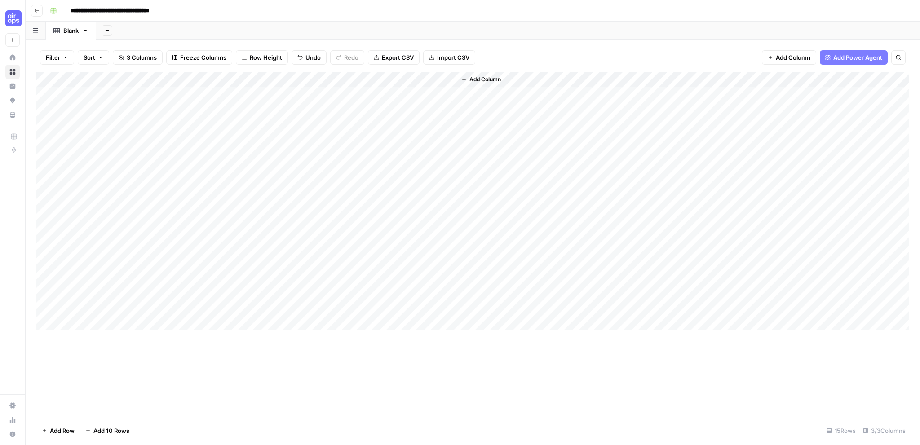
click at [521, 77] on div "Add Column" at bounding box center [683, 201] width 453 height 258
click at [491, 79] on span "Add Column" at bounding box center [485, 79] width 31 height 8
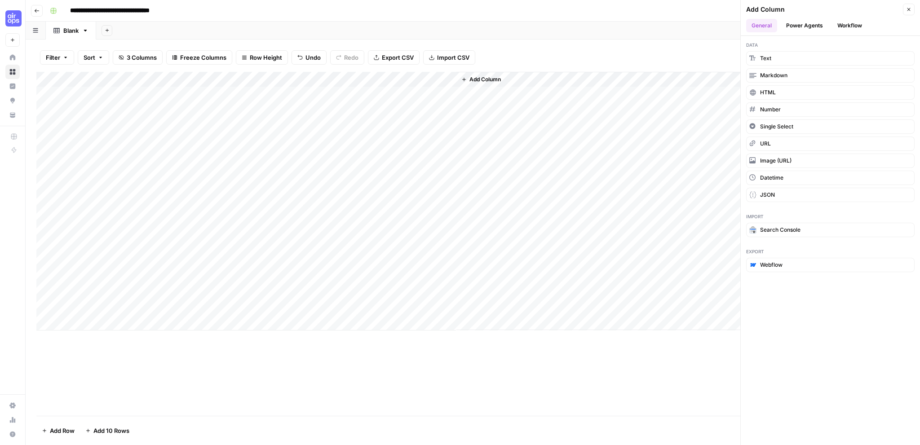
click at [854, 23] on button "Workflow" at bounding box center [849, 25] width 35 height 13
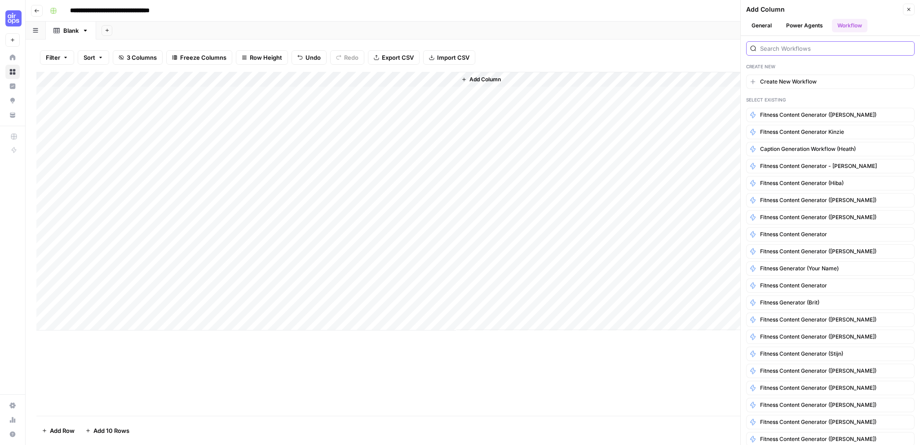
click at [790, 50] on input "search" at bounding box center [835, 48] width 151 height 9
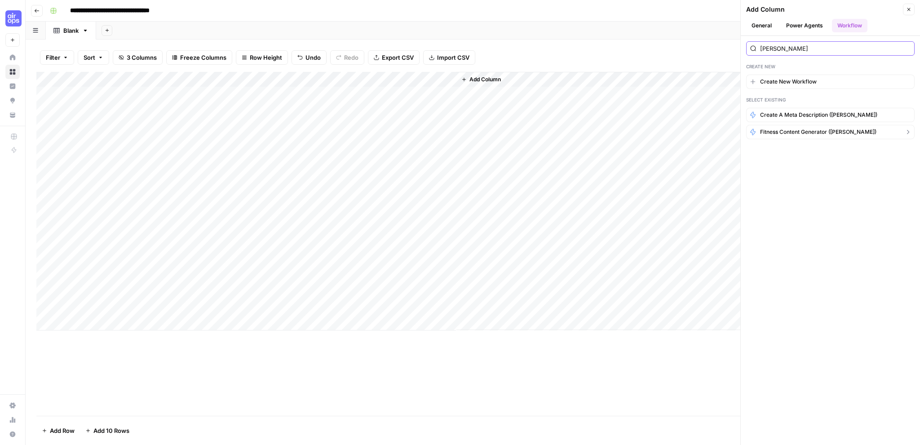
type input "bobb"
click at [818, 132] on span "Fitness Content Generator (Bobby L)" at bounding box center [818, 132] width 116 height 8
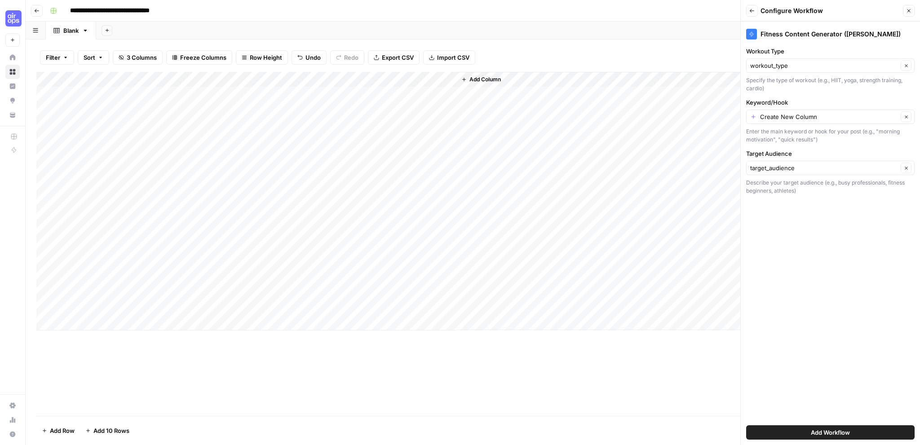
click at [802, 121] on div "Create New Column Clear" at bounding box center [830, 117] width 169 height 14
click at [779, 167] on span "keyword" at bounding box center [823, 166] width 139 height 9
type input "keyword"
click at [811, 170] on input "Target Audience" at bounding box center [824, 168] width 148 height 9
type input "target_audience"
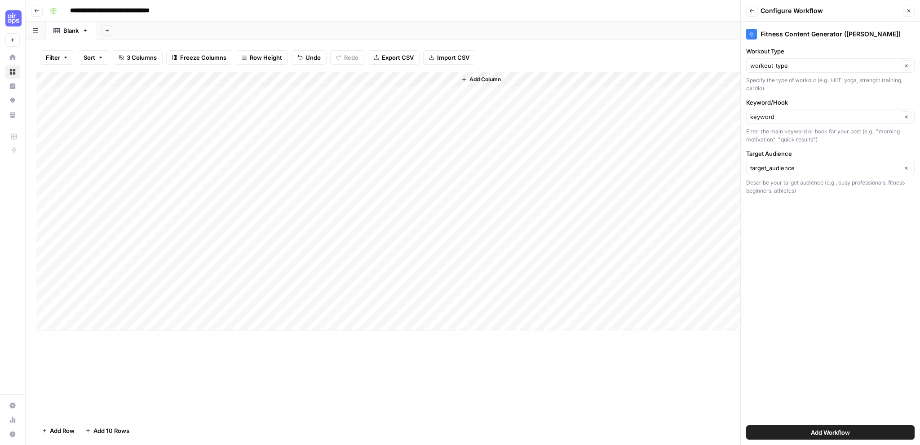
click at [825, 306] on div "Fitness Content Generator (Bobby L) Workout Type workout_type Clear Specify the…" at bounding box center [830, 234] width 179 height 424
click at [811, 435] on span "Add Workflow" at bounding box center [830, 432] width 39 height 9
